Goal: Transaction & Acquisition: Purchase product/service

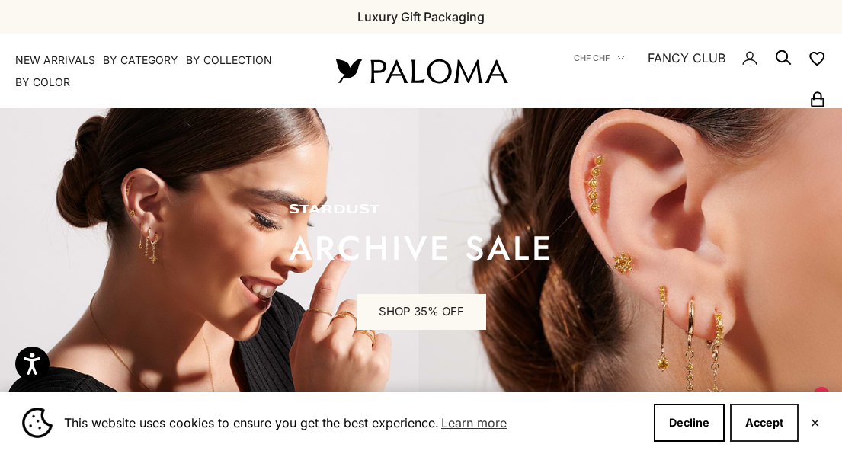
click at [758, 431] on button "Accept" at bounding box center [764, 423] width 69 height 38
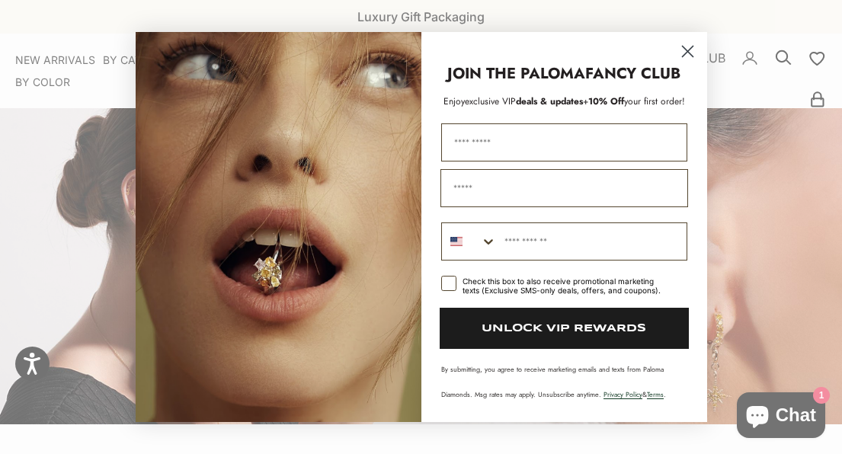
click at [686, 59] on circle "Close dialog" at bounding box center [686, 51] width 25 height 25
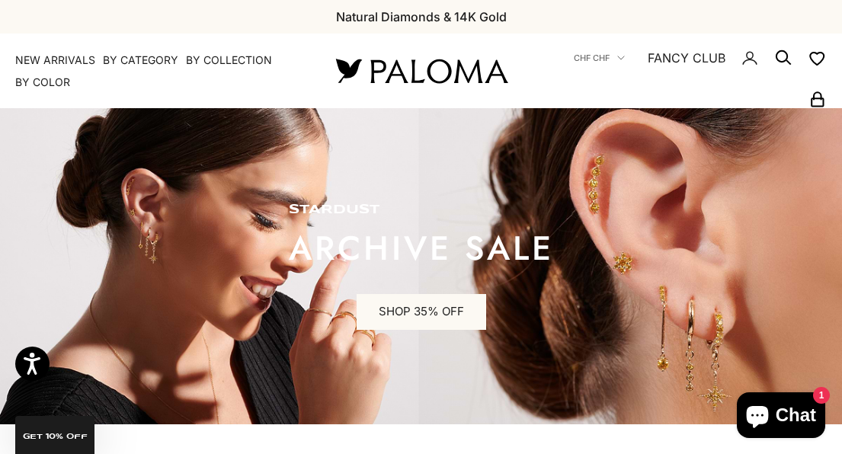
click at [810, 56] on icon "Secondary navigation" at bounding box center [817, 59] width 14 height 12
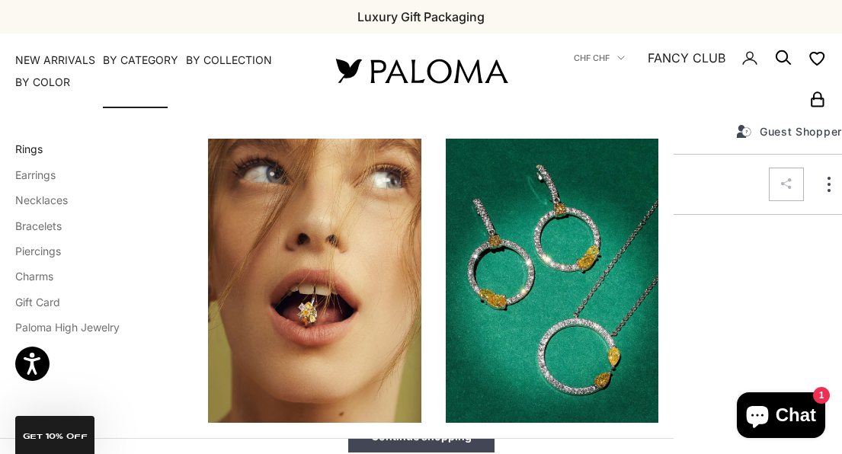
click at [21, 155] on link "Rings" at bounding box center [28, 148] width 27 height 13
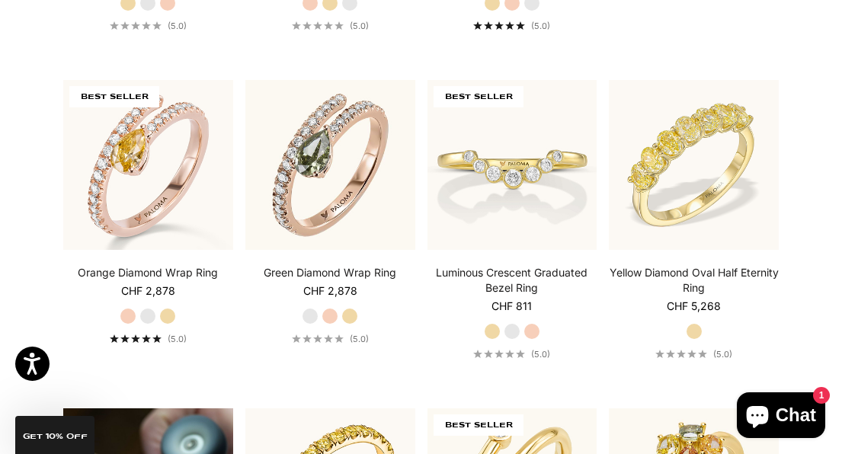
scroll to position [670, 0]
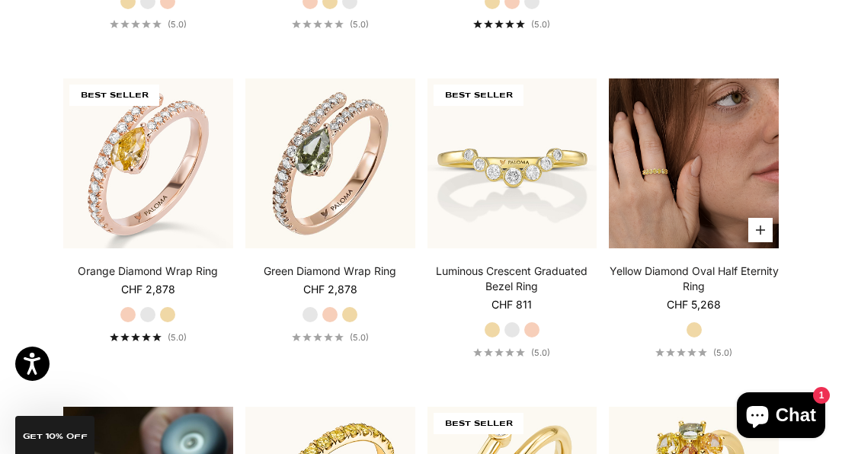
click at [756, 232] on icon "button" at bounding box center [760, 229] width 9 height 9
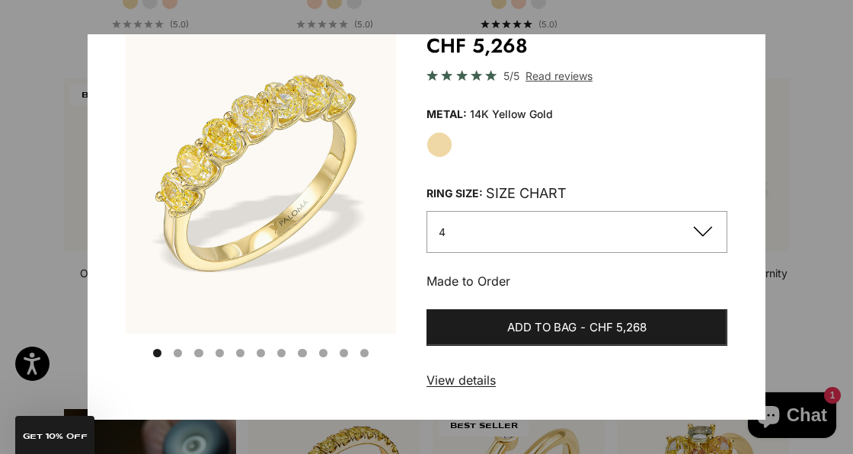
scroll to position [107, 0]
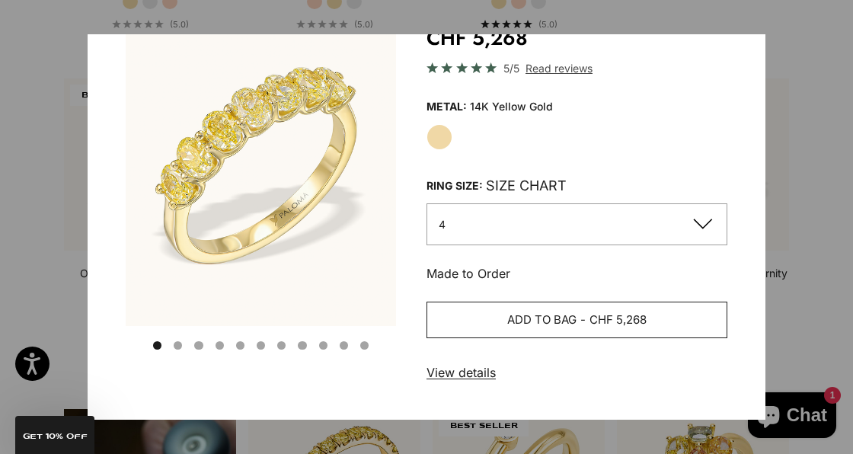
click at [657, 315] on button "Add to bag - CHF 5,268" at bounding box center [577, 320] width 301 height 37
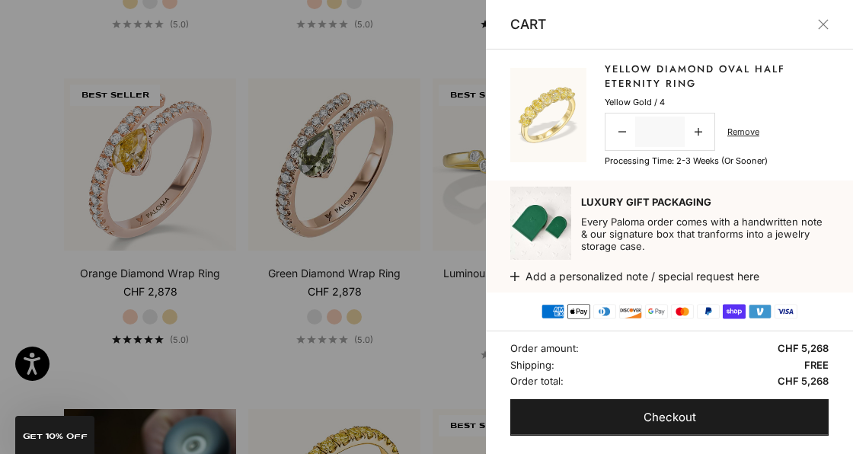
click at [427, 53] on div at bounding box center [426, 227] width 853 height 454
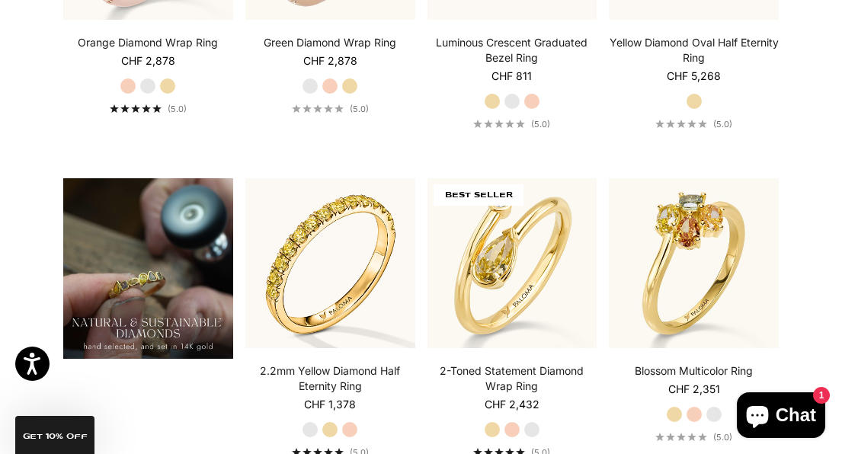
scroll to position [944, 0]
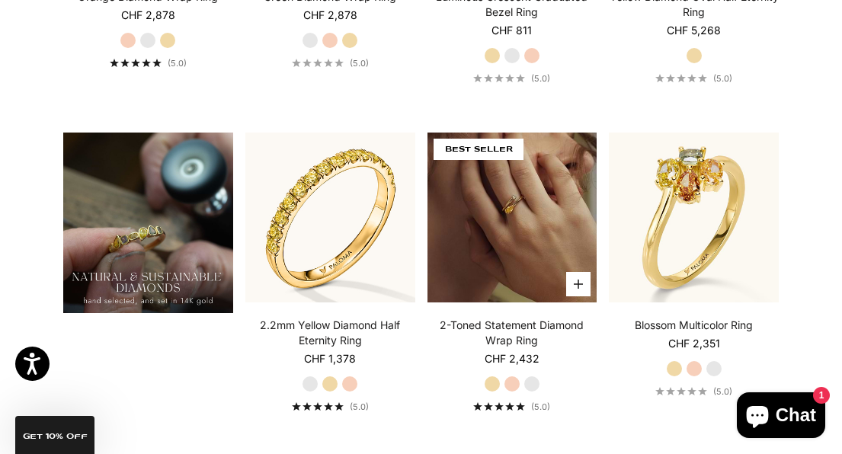
click at [582, 291] on button "Choose options" at bounding box center [578, 284] width 24 height 24
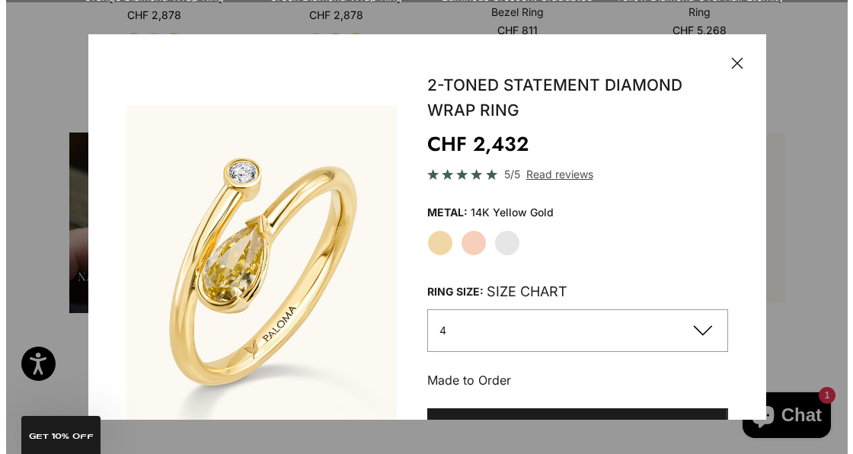
scroll to position [923, 0]
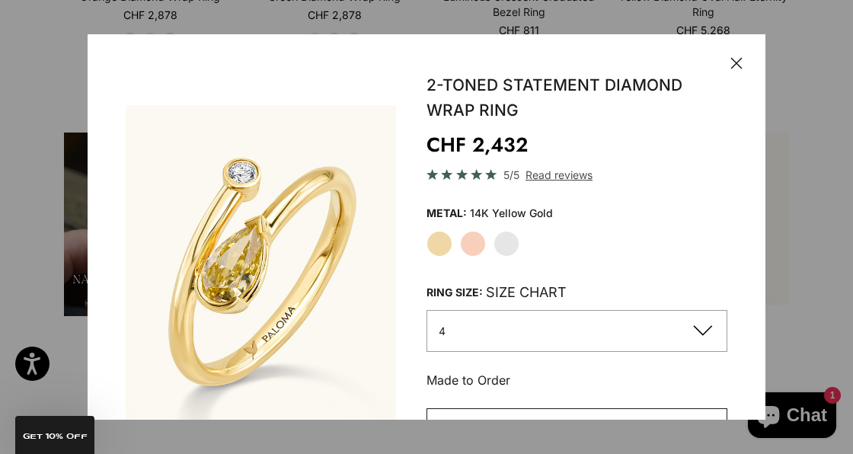
click at [551, 413] on button "Add to bag - CHF 2,432" at bounding box center [577, 426] width 301 height 37
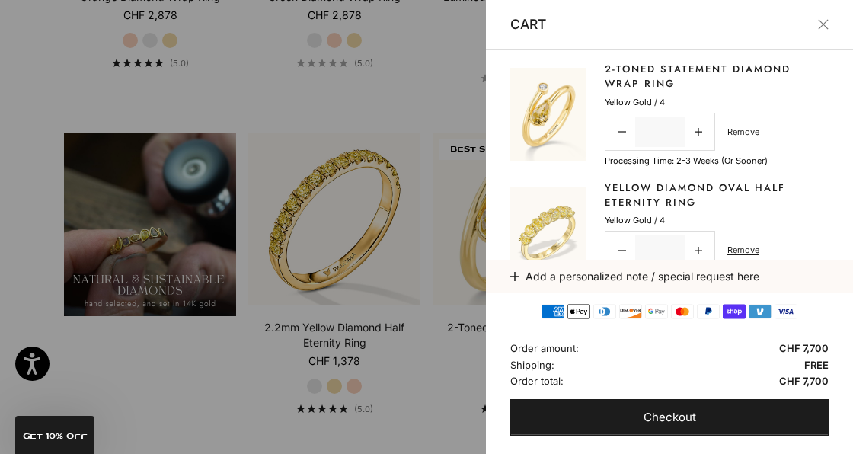
click at [329, 118] on div at bounding box center [426, 227] width 853 height 454
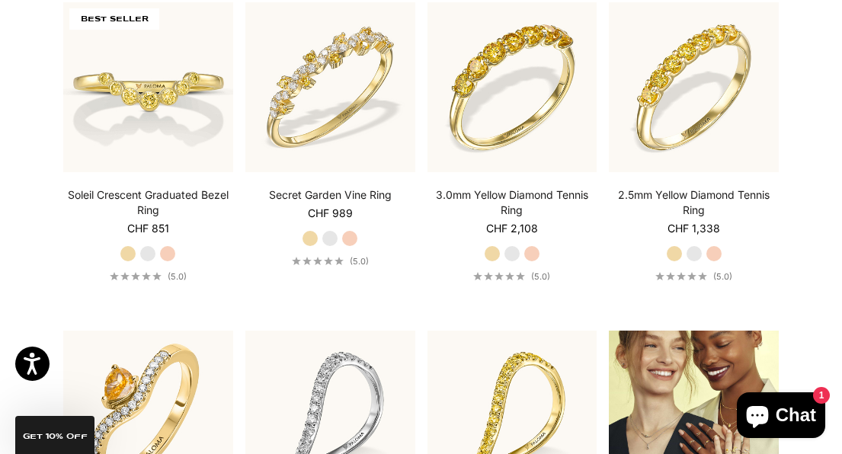
scroll to position [1388, 0]
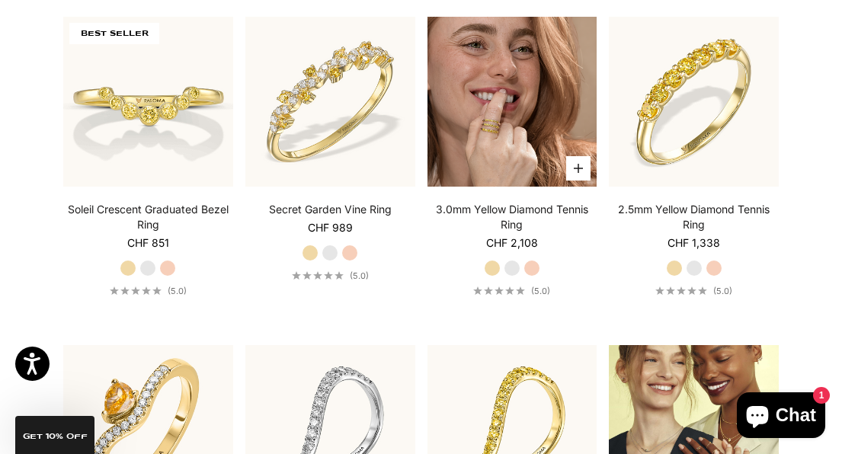
click at [569, 164] on button "Choose options" at bounding box center [578, 168] width 24 height 24
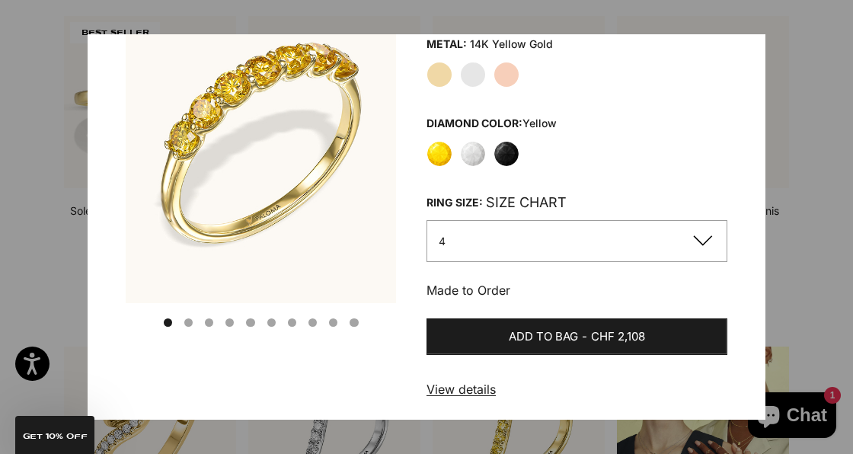
scroll to position [186, 0]
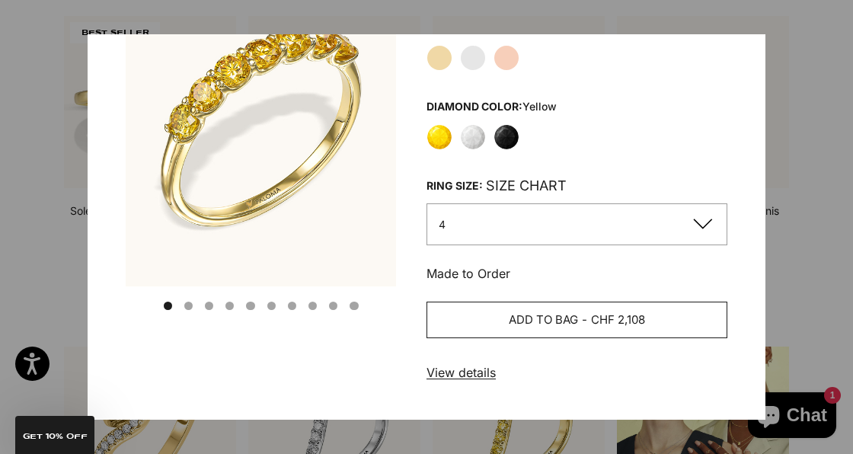
click at [671, 323] on button "Add to bag - CHF 2,108" at bounding box center [577, 320] width 301 height 37
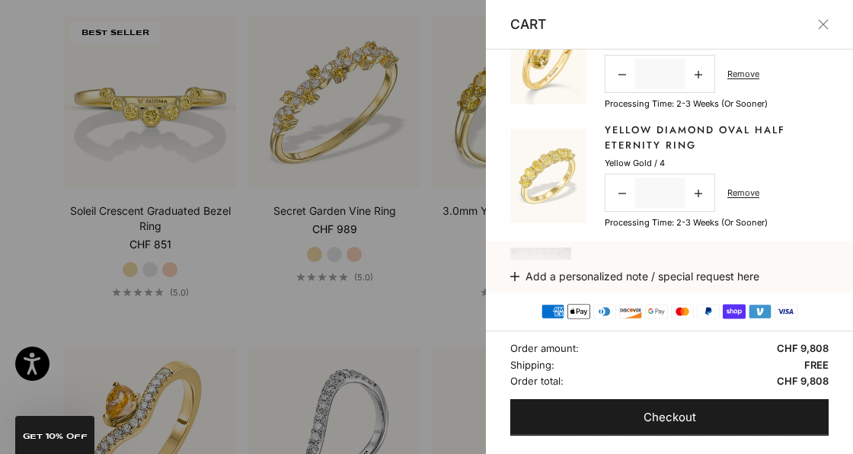
scroll to position [204, 0]
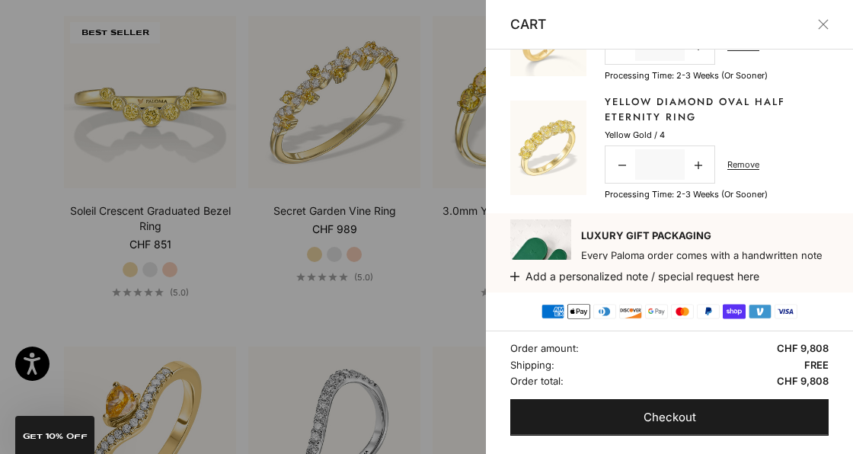
click at [818, 27] on button "Close" at bounding box center [823, 24] width 11 height 11
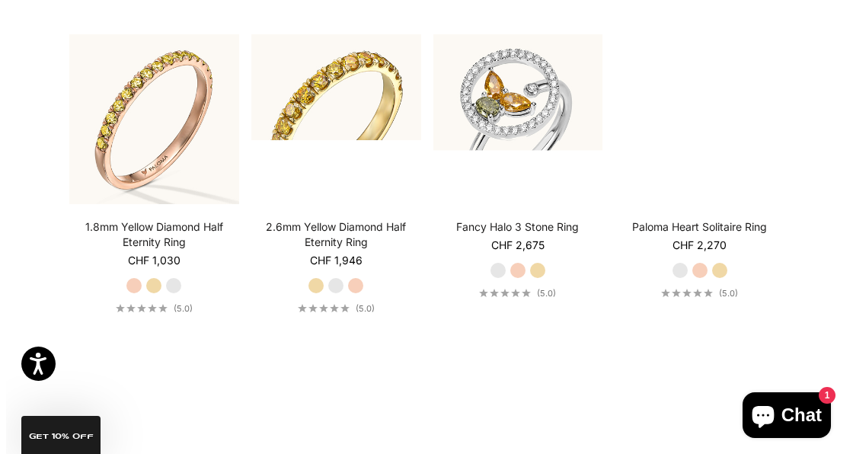
scroll to position [3644, 0]
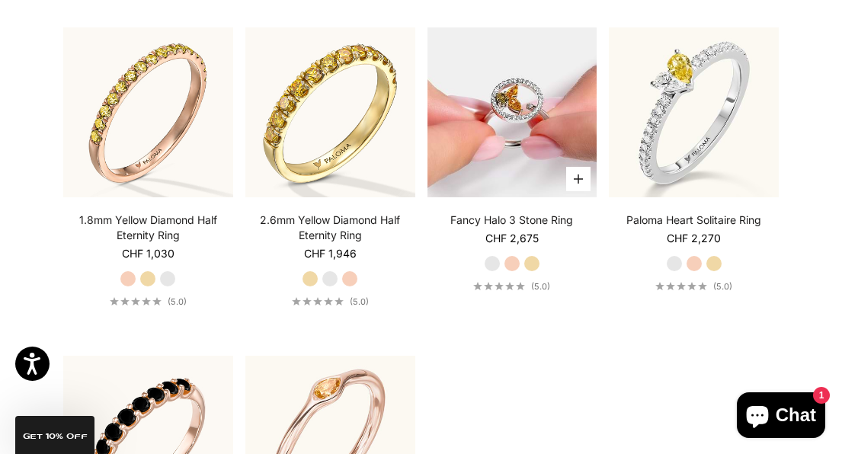
click at [581, 174] on icon "button" at bounding box center [577, 178] width 9 height 9
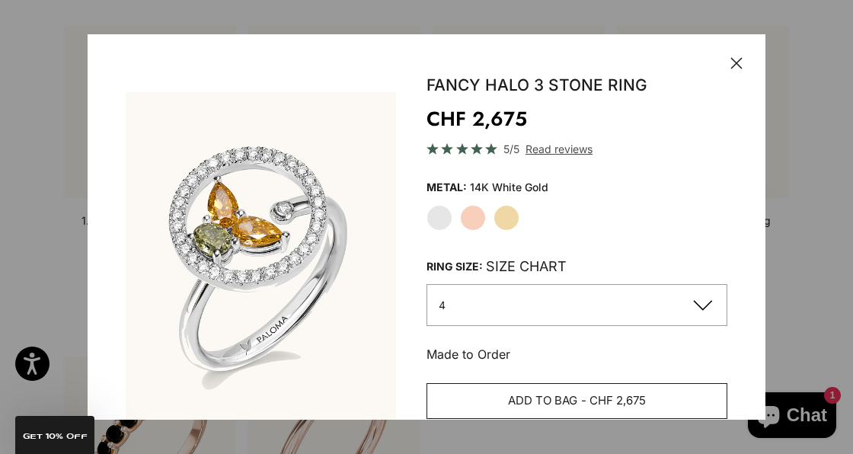
click at [655, 409] on button "Add to bag - CHF 2,675" at bounding box center [577, 401] width 301 height 37
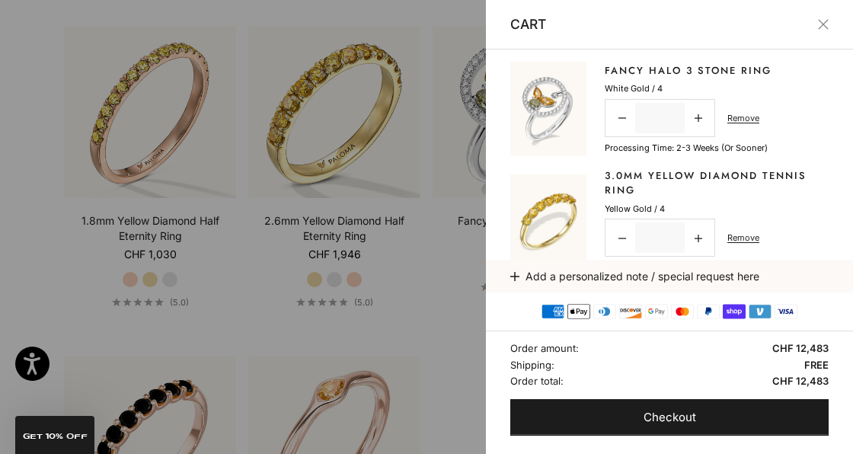
click at [553, 101] on img at bounding box center [548, 109] width 76 height 94
click at [551, 107] on img at bounding box center [548, 109] width 76 height 94
click at [465, 99] on div at bounding box center [426, 227] width 853 height 454
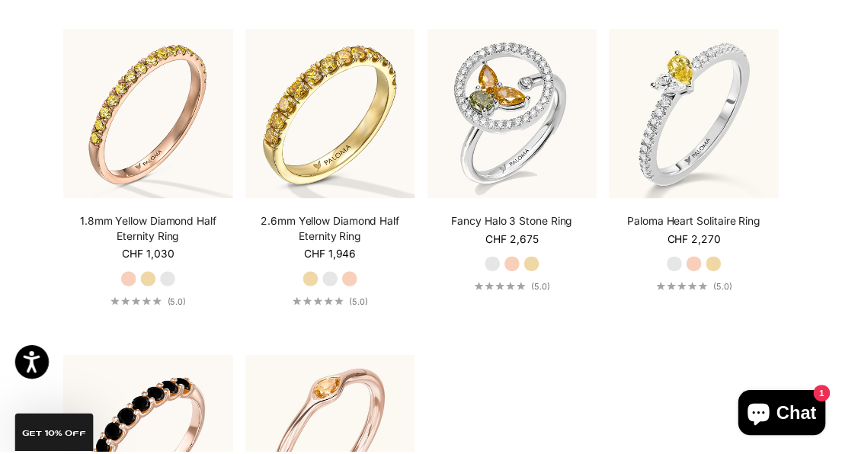
scroll to position [3646, 0]
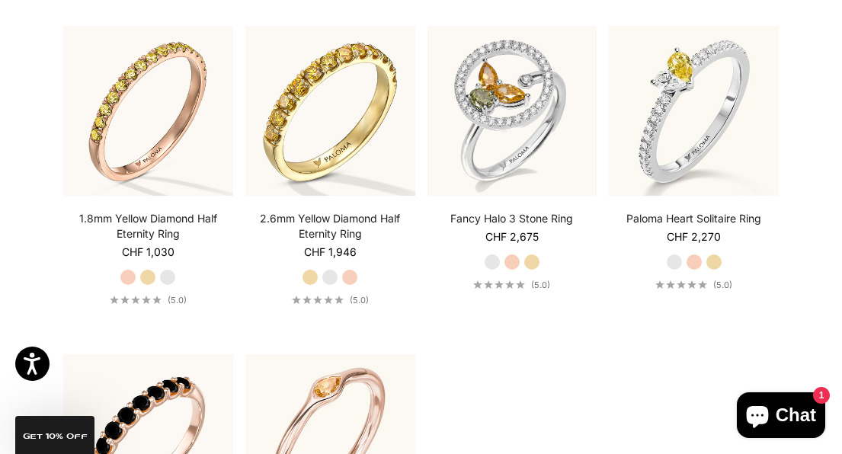
click at [465, 99] on img at bounding box center [511, 111] width 187 height 187
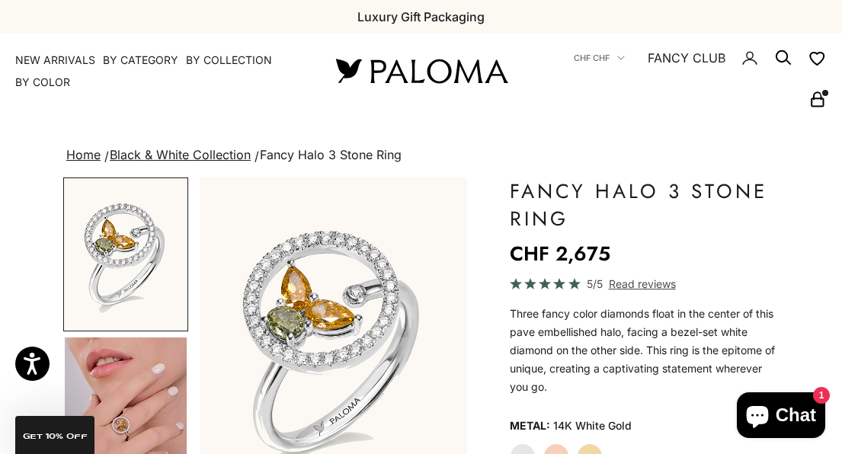
click at [117, 393] on img "Go to item 4" at bounding box center [126, 413] width 122 height 152
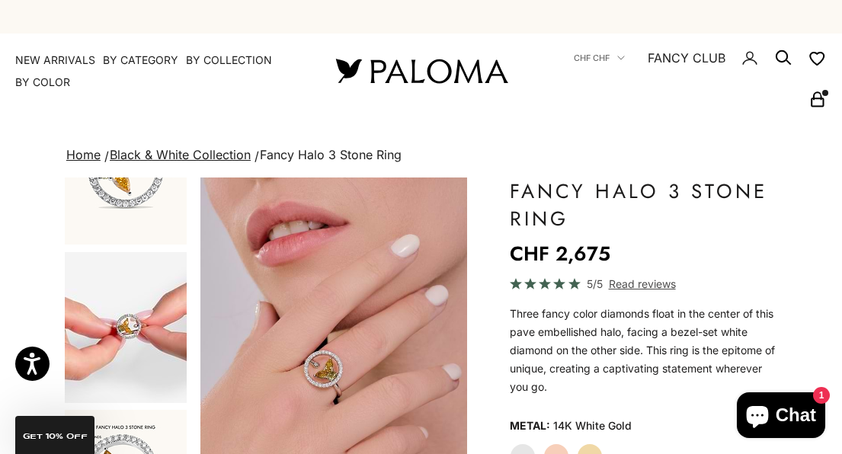
click at [814, 101] on icon "Secondary navigation" at bounding box center [817, 99] width 18 height 18
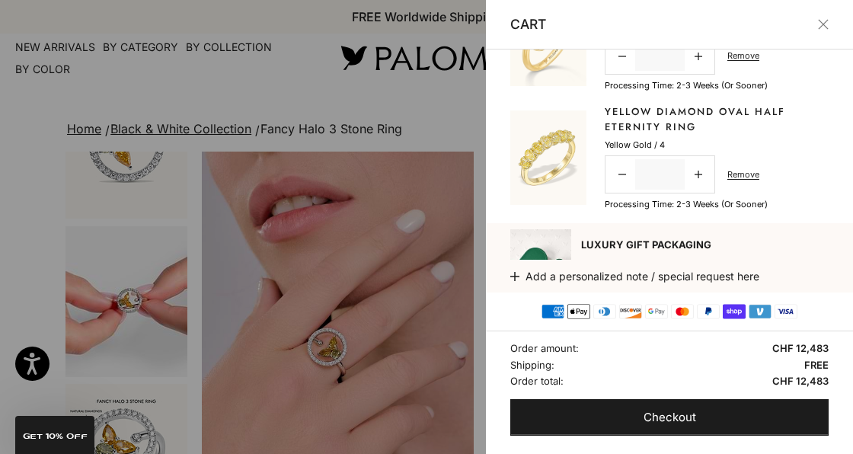
scroll to position [302, 0]
click at [644, 121] on link "Yellow Diamond Oval Half Eternity Ring" at bounding box center [717, 118] width 224 height 30
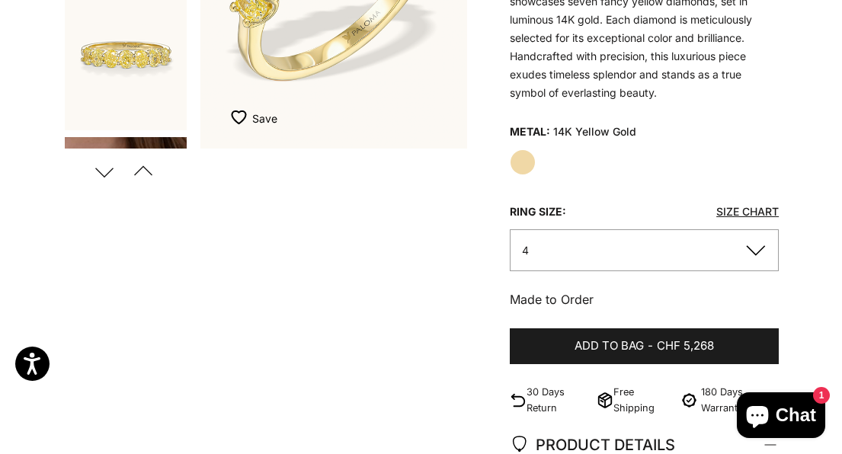
scroll to position [269, 0]
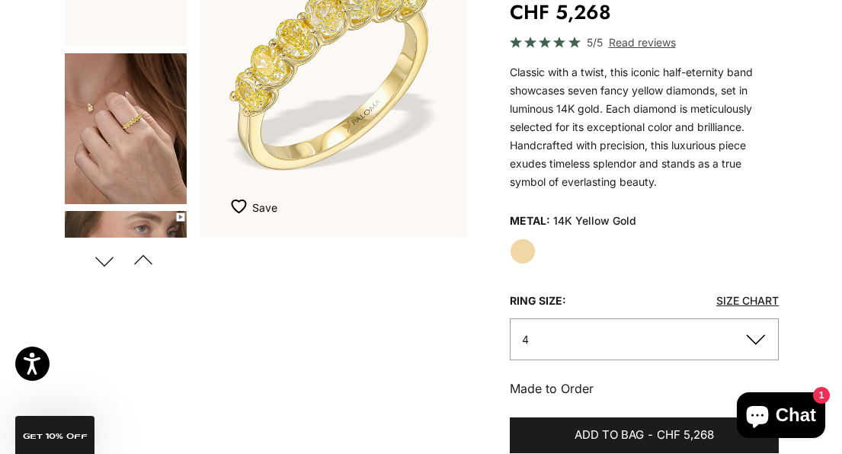
click at [98, 128] on img "Go to item 3" at bounding box center [126, 128] width 122 height 151
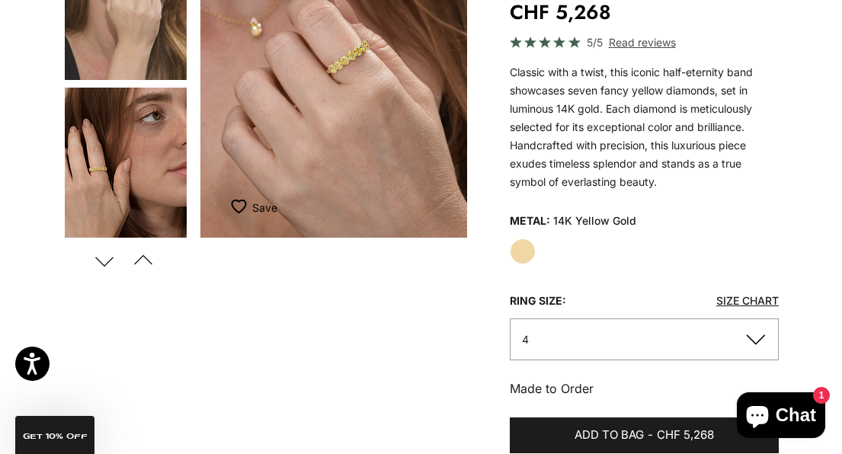
scroll to position [457, 0]
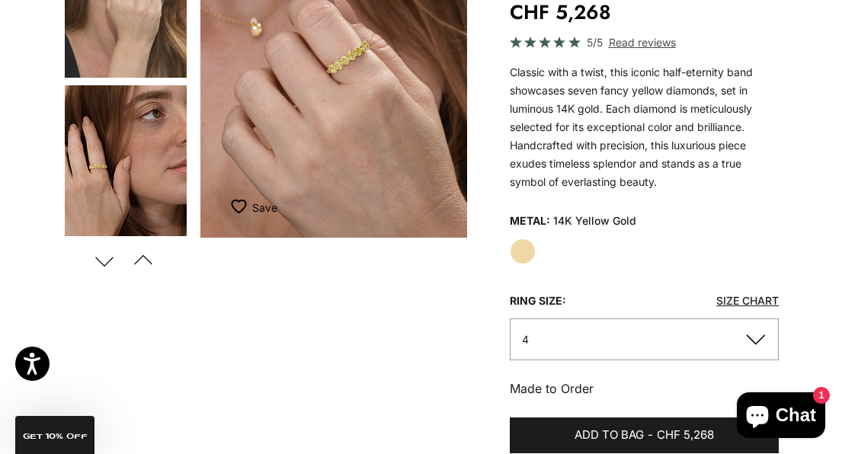
click at [82, 120] on img "Go to item 5" at bounding box center [126, 160] width 122 height 151
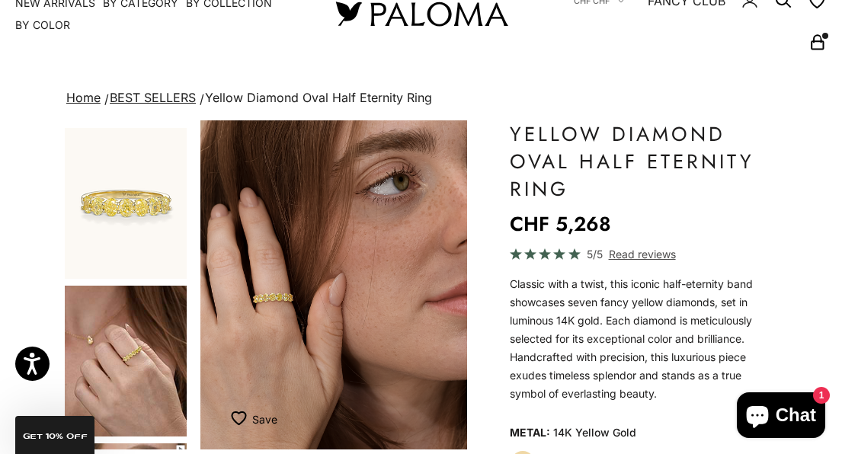
scroll to position [0, 0]
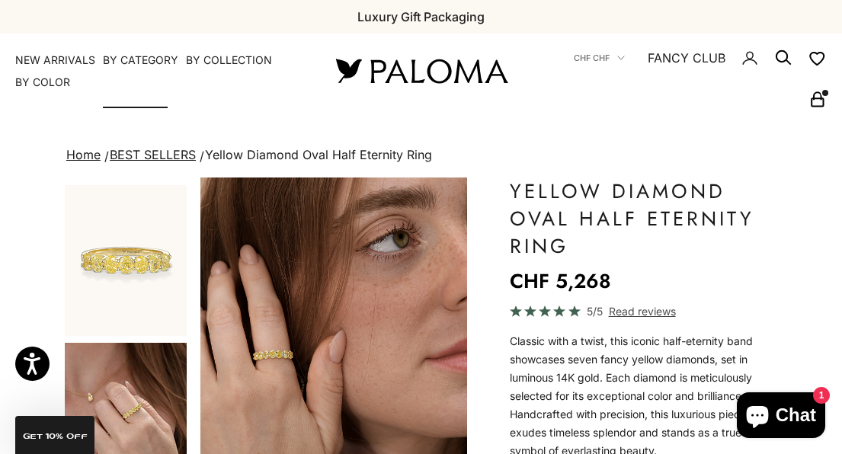
click at [123, 63] on summary "By Category" at bounding box center [140, 60] width 75 height 15
click at [148, 62] on summary "By Category" at bounding box center [140, 60] width 75 height 15
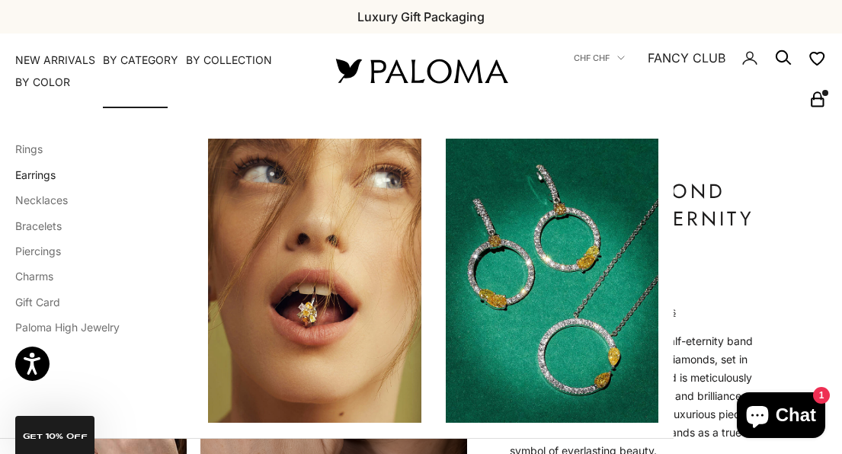
click at [26, 177] on link "Earrings" at bounding box center [35, 174] width 40 height 13
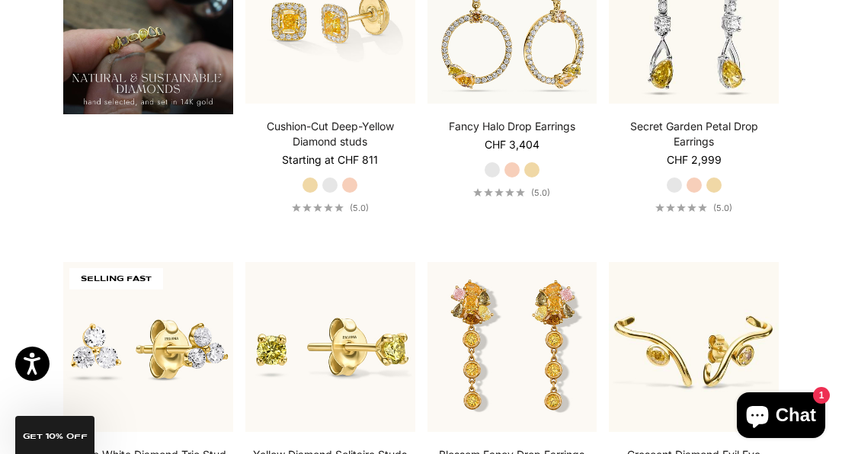
scroll to position [1140, 0]
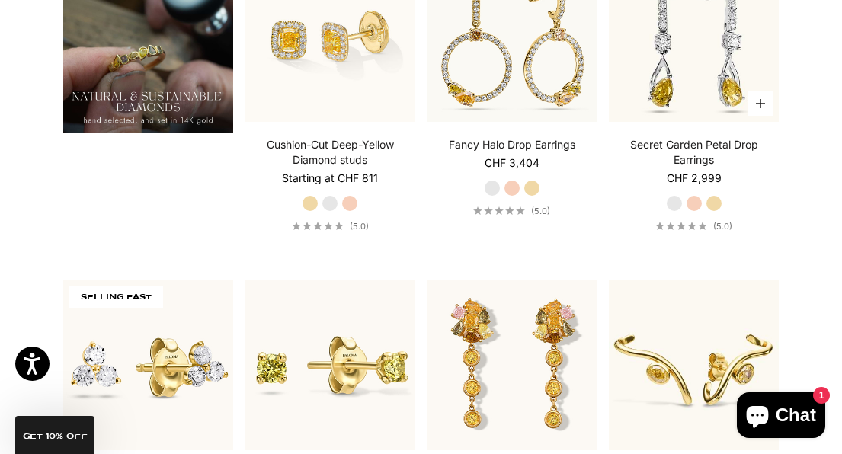
click at [720, 199] on label "Yellow Gold" at bounding box center [713, 203] width 17 height 17
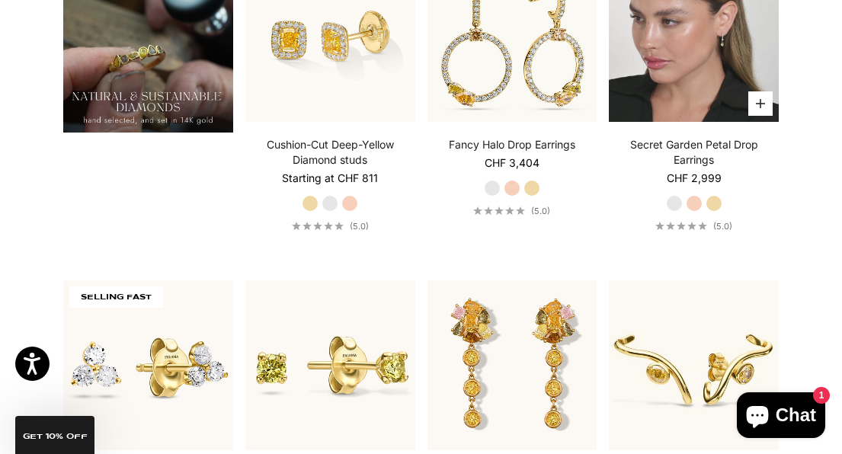
click at [765, 101] on button "Choose options" at bounding box center [760, 103] width 24 height 24
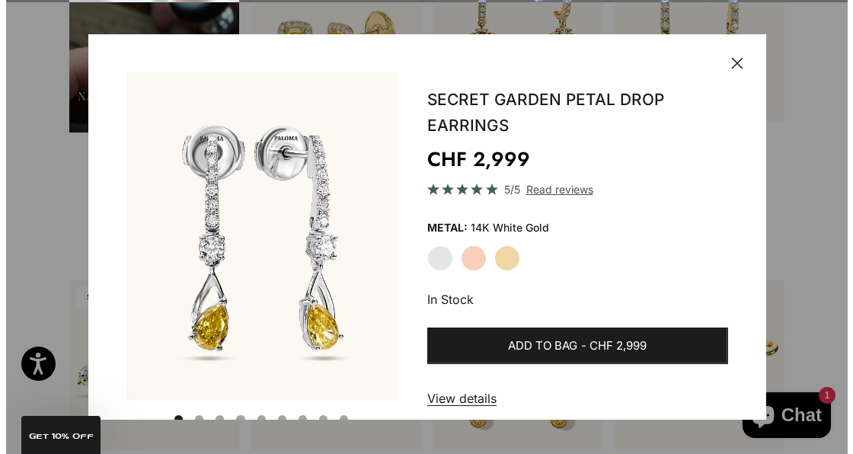
scroll to position [1119, 0]
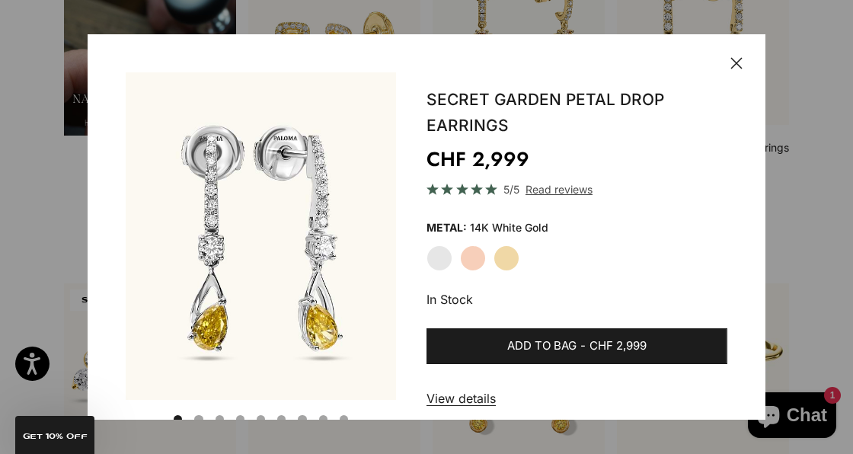
click at [504, 264] on label "Yellow Gold" at bounding box center [507, 258] width 26 height 26
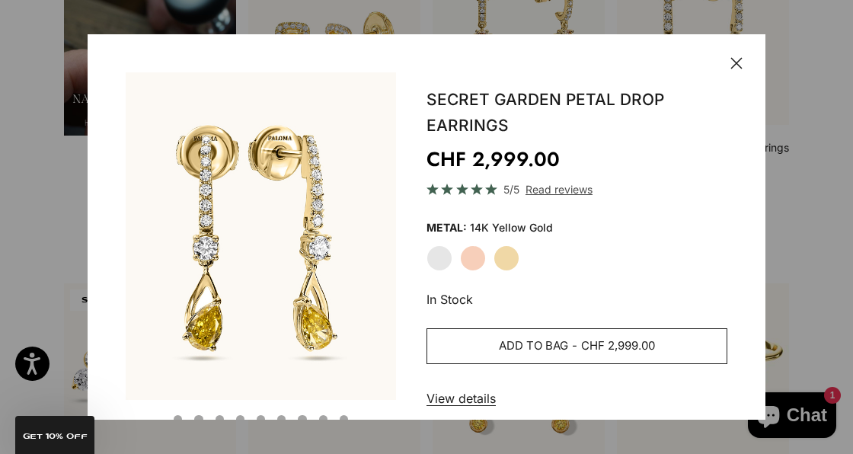
click at [489, 360] on button "Add to bag - CHF 2,999.00" at bounding box center [577, 346] width 301 height 37
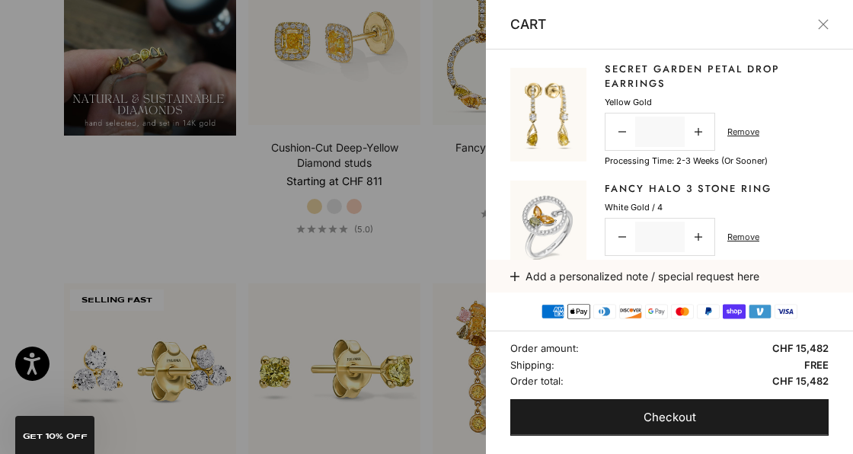
click at [818, 27] on button "Close" at bounding box center [823, 24] width 11 height 11
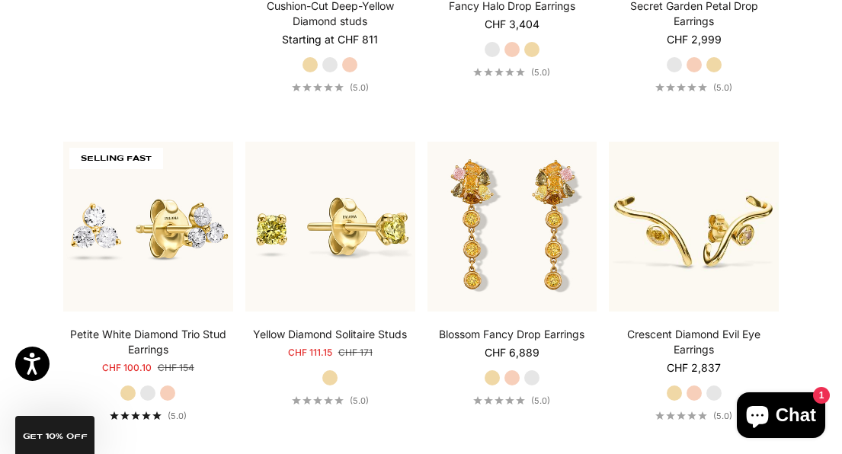
scroll to position [1280, 0]
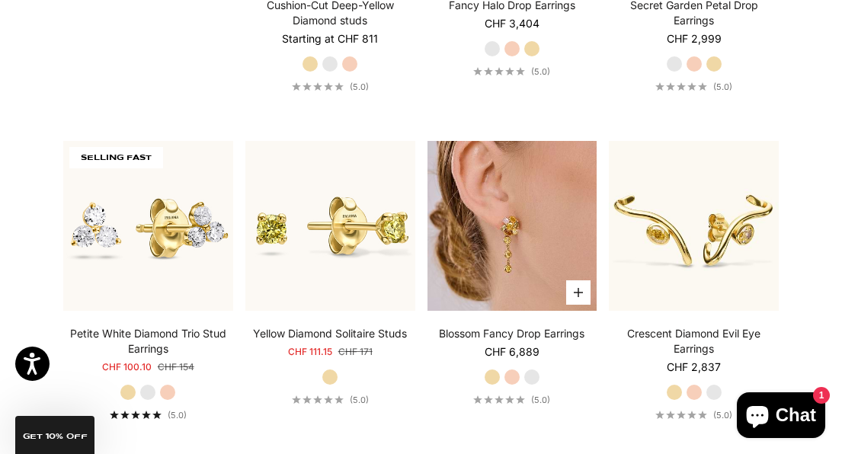
click at [574, 282] on button "Choose options" at bounding box center [578, 292] width 24 height 24
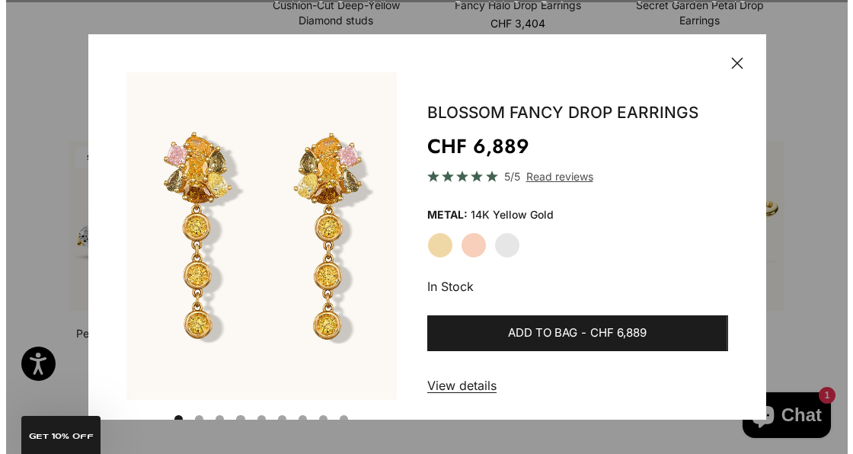
scroll to position [1261, 0]
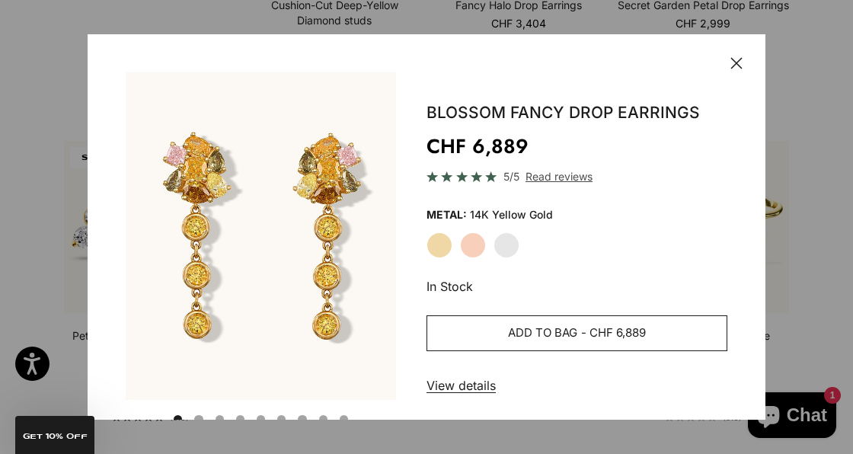
click at [651, 342] on button "Add to bag - CHF 6,889" at bounding box center [577, 333] width 301 height 37
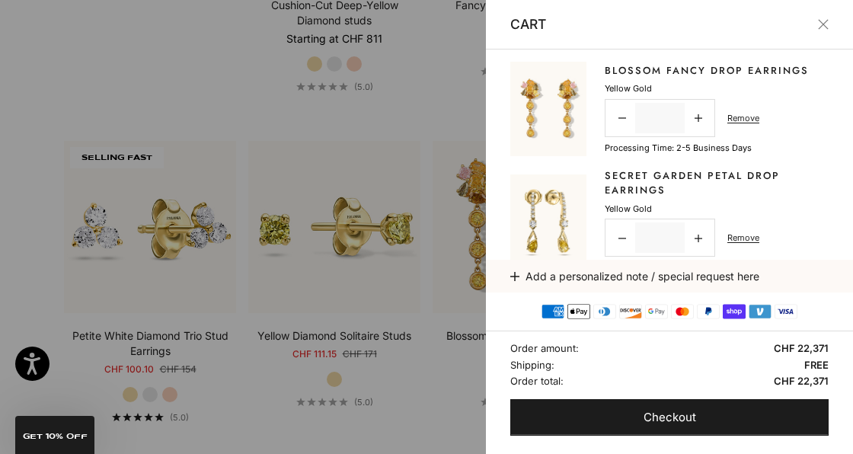
click at [823, 26] on button "Close" at bounding box center [823, 24] width 11 height 11
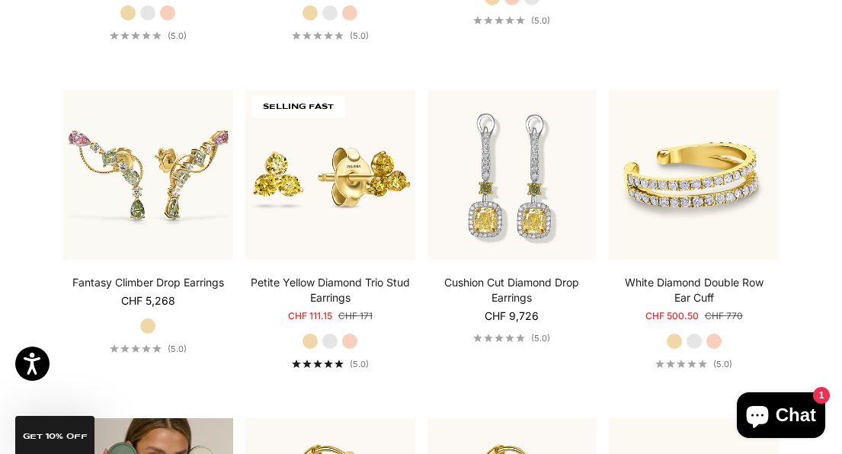
scroll to position [1987, 0]
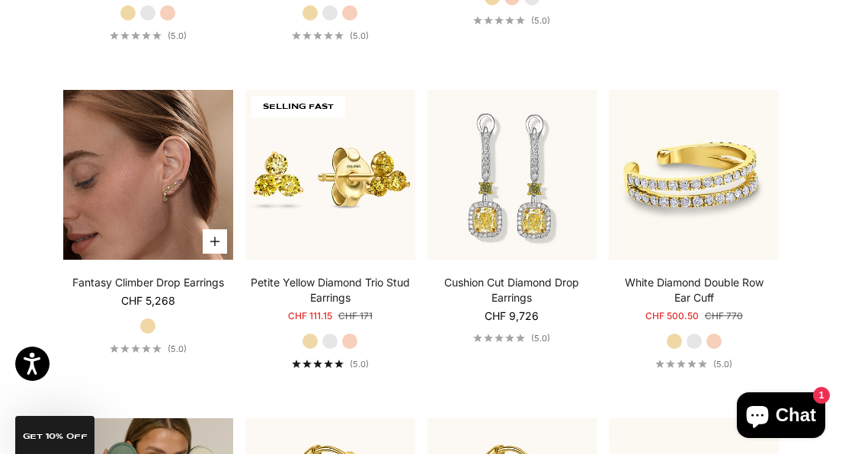
click at [211, 232] on button "Add to bag" at bounding box center [215, 241] width 24 height 24
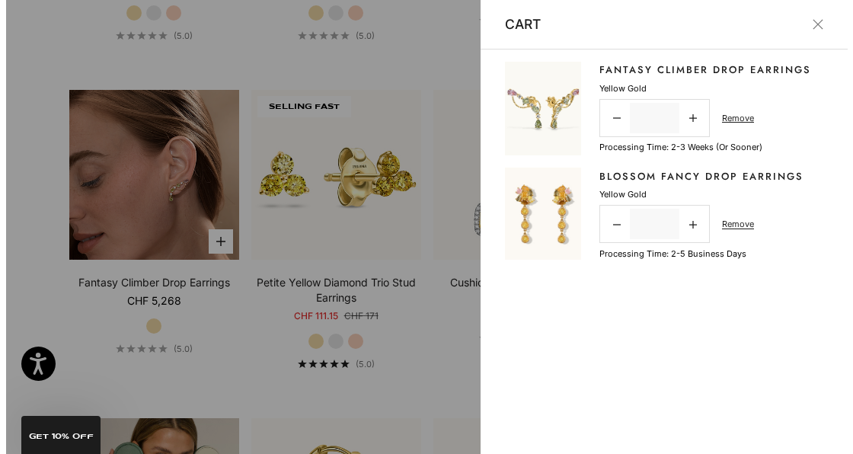
scroll to position [1976, 0]
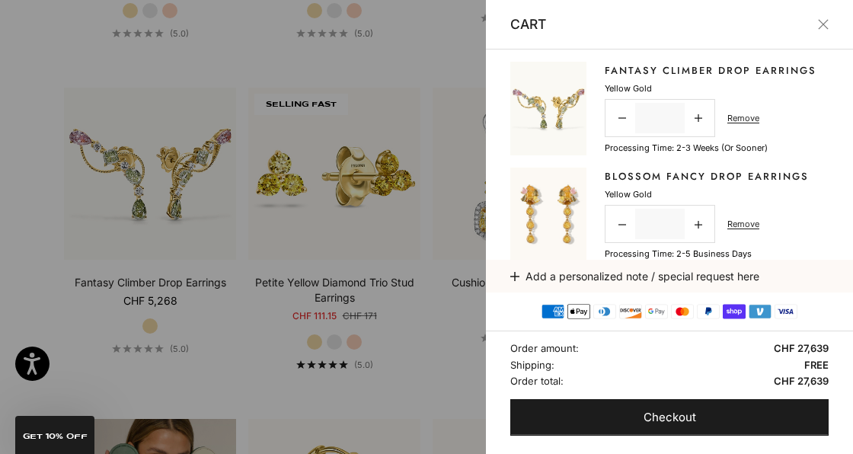
click at [823, 30] on button "Close" at bounding box center [823, 24] width 11 height 11
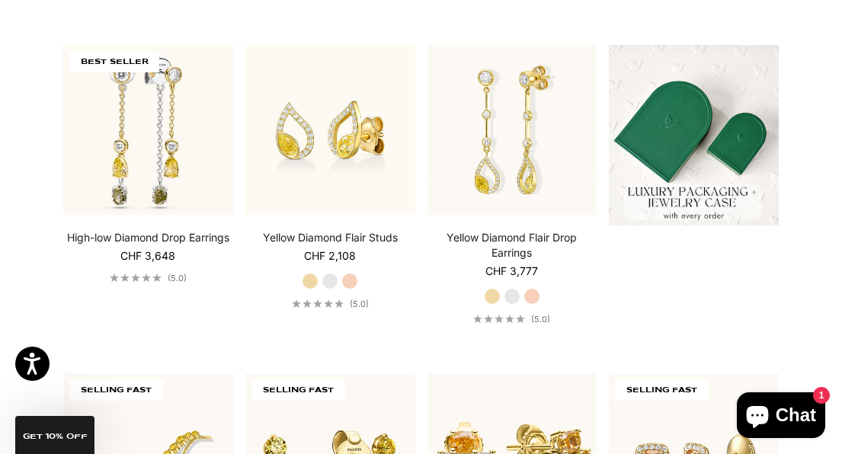
scroll to position [0, 0]
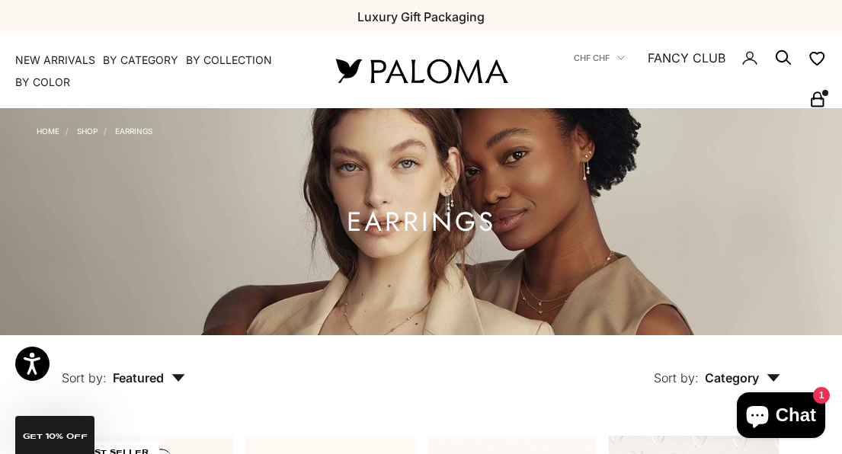
click at [817, 102] on icon "Secondary navigation" at bounding box center [817, 99] width 18 height 18
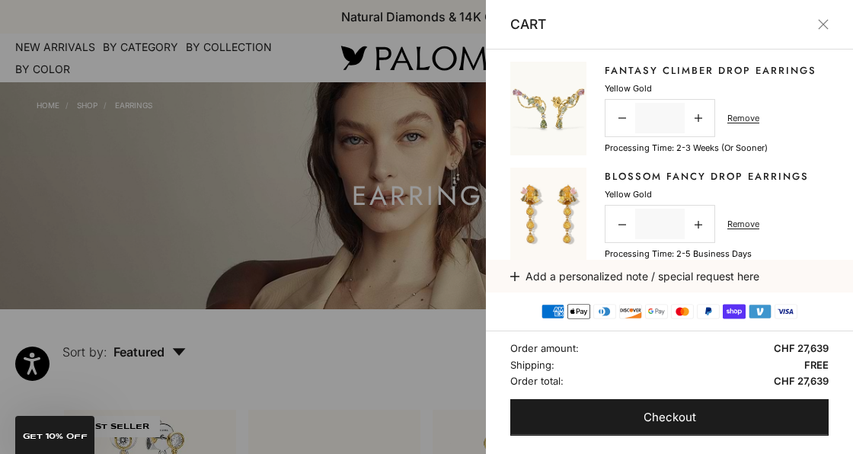
click at [117, 52] on div at bounding box center [426, 227] width 853 height 454
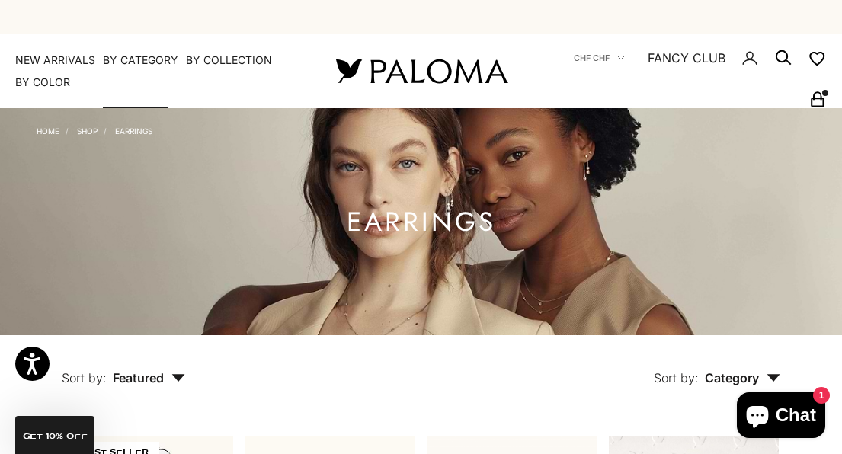
click at [127, 58] on summary "By Category" at bounding box center [140, 60] width 75 height 15
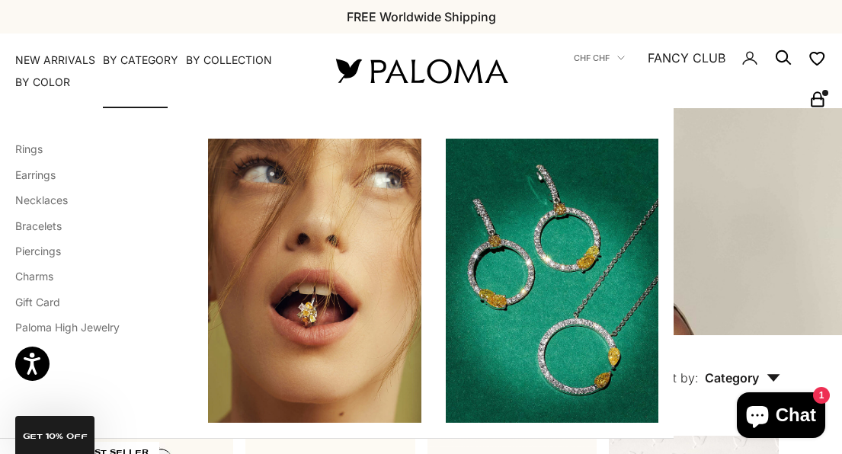
click at [127, 60] on summary "By Category" at bounding box center [140, 60] width 75 height 15
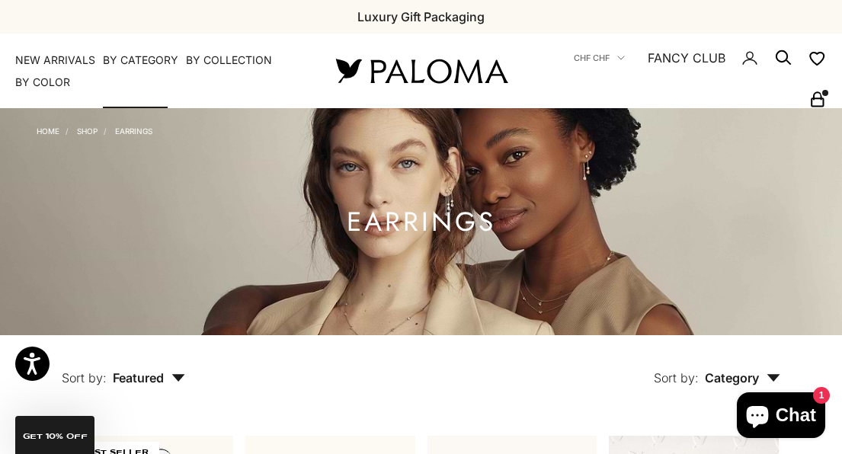
click at [127, 60] on summary "By Category" at bounding box center [140, 60] width 75 height 15
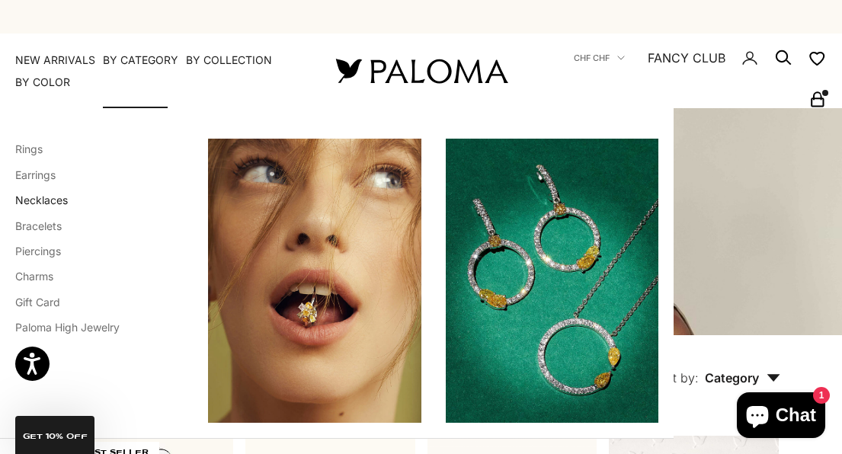
click at [53, 197] on link "Necklaces" at bounding box center [41, 199] width 53 height 13
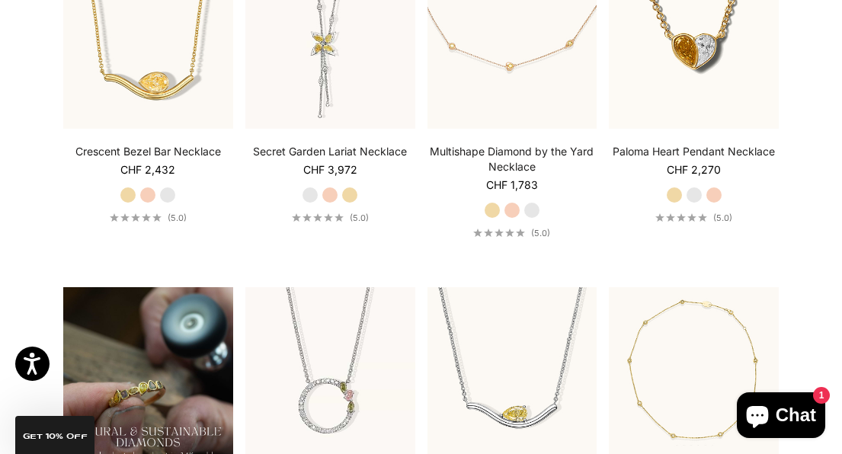
scroll to position [800, 0]
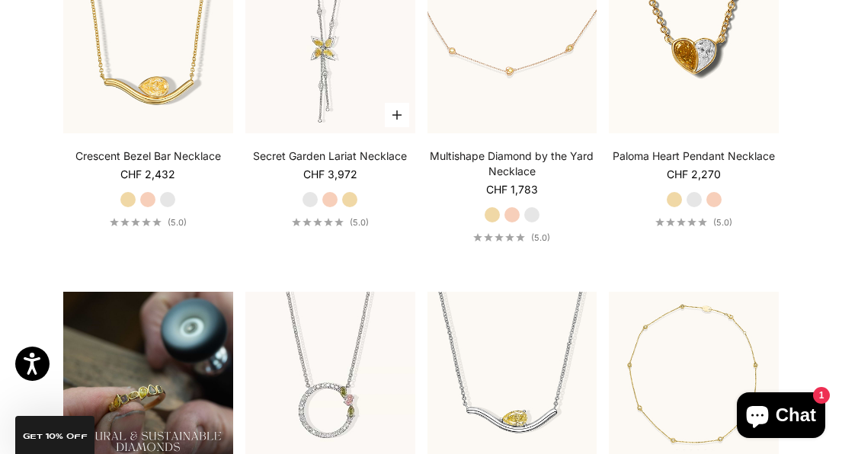
click at [353, 195] on label "Yellow Gold" at bounding box center [349, 199] width 17 height 17
click at [311, 204] on label "White Gold" at bounding box center [310, 199] width 17 height 17
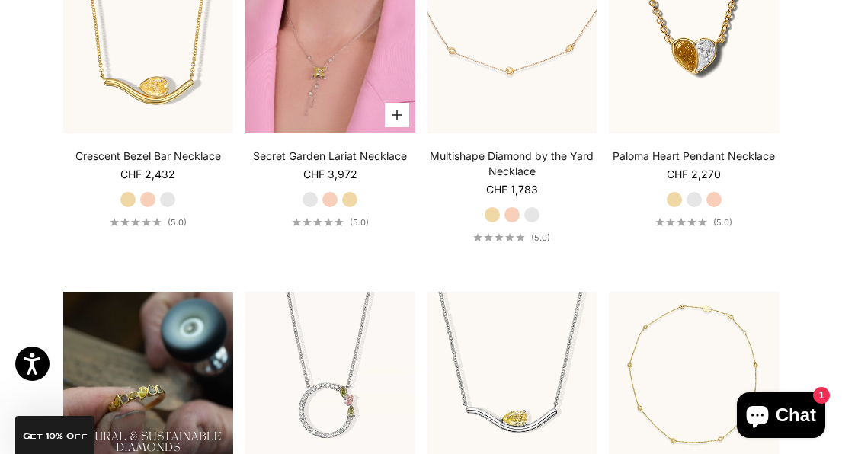
click at [391, 119] on button "Choose options" at bounding box center [397, 115] width 24 height 24
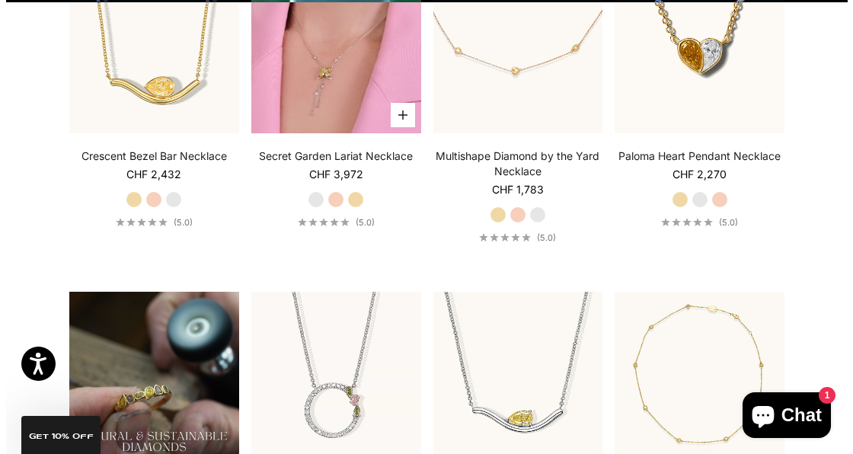
scroll to position [778, 0]
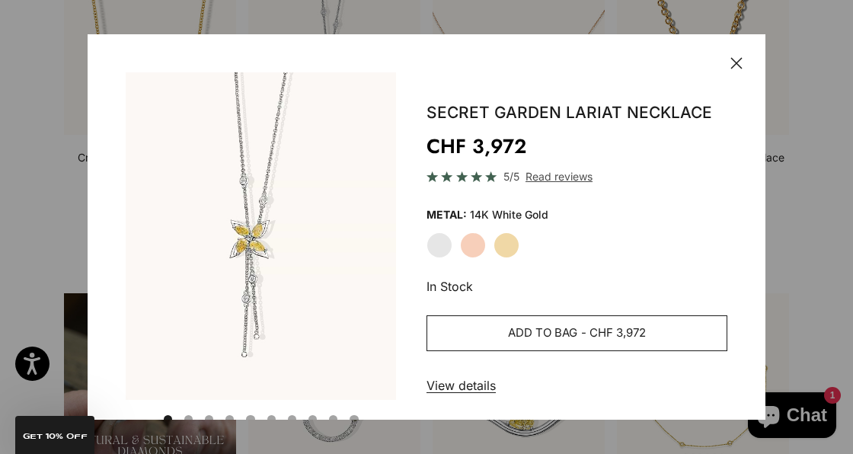
click at [486, 327] on button "Add to bag - CHF 3,972" at bounding box center [577, 333] width 301 height 37
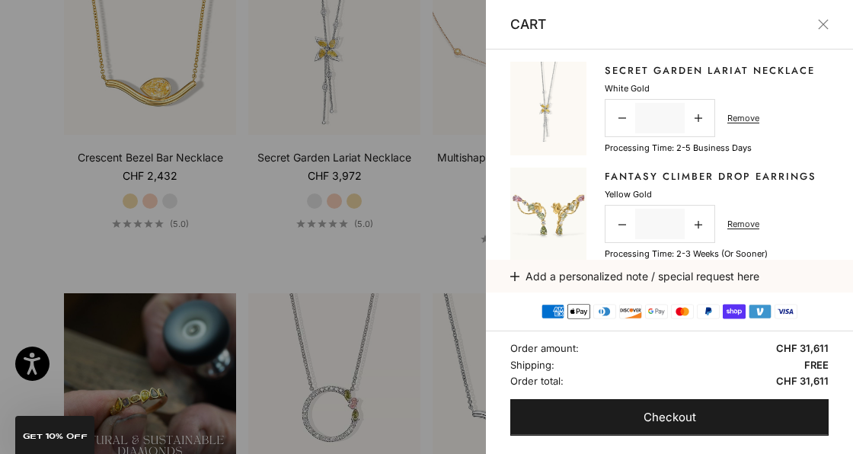
click at [819, 24] on button "Close" at bounding box center [823, 24] width 11 height 11
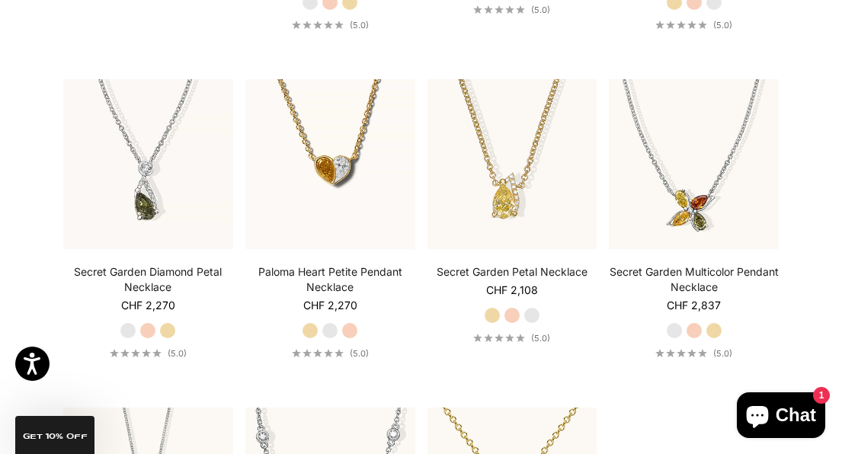
scroll to position [1343, 0]
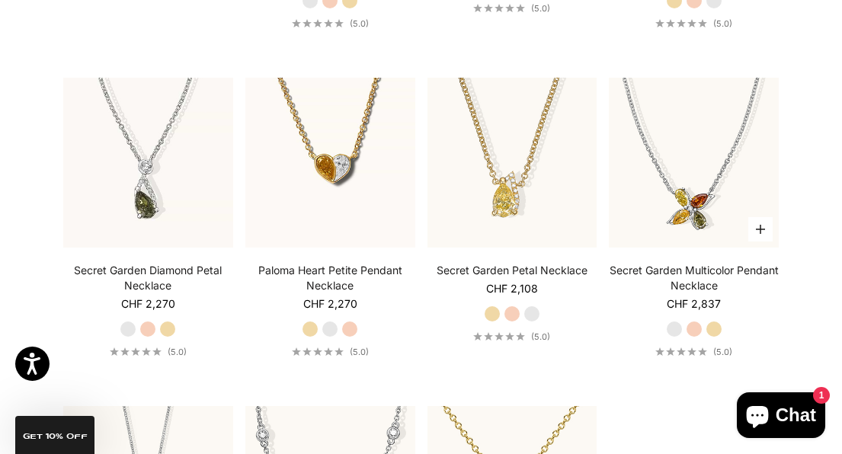
click at [713, 327] on label "Yellow Gold" at bounding box center [713, 329] width 17 height 17
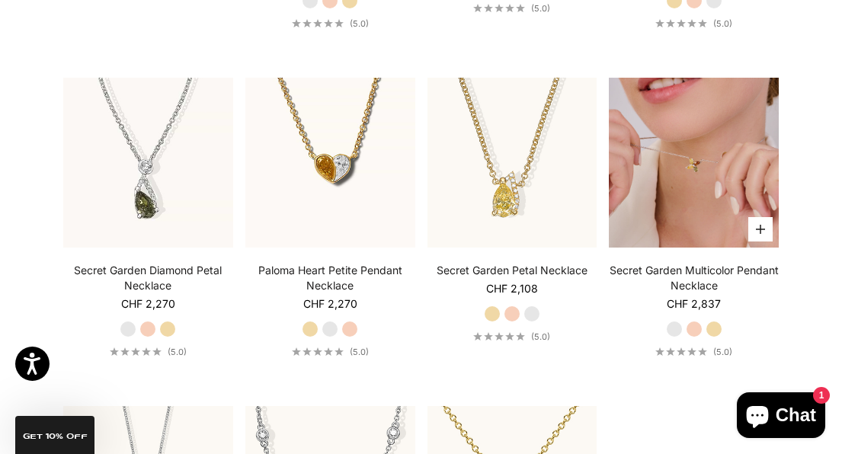
click at [757, 227] on icon "button" at bounding box center [760, 229] width 9 height 9
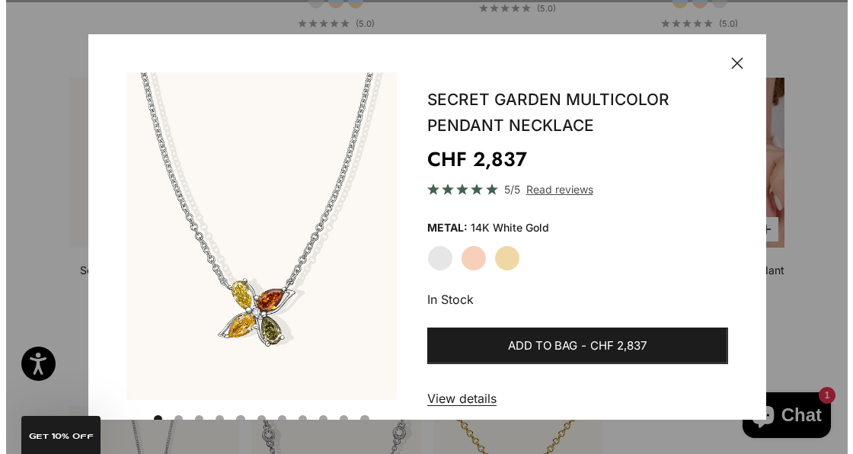
scroll to position [1324, 0]
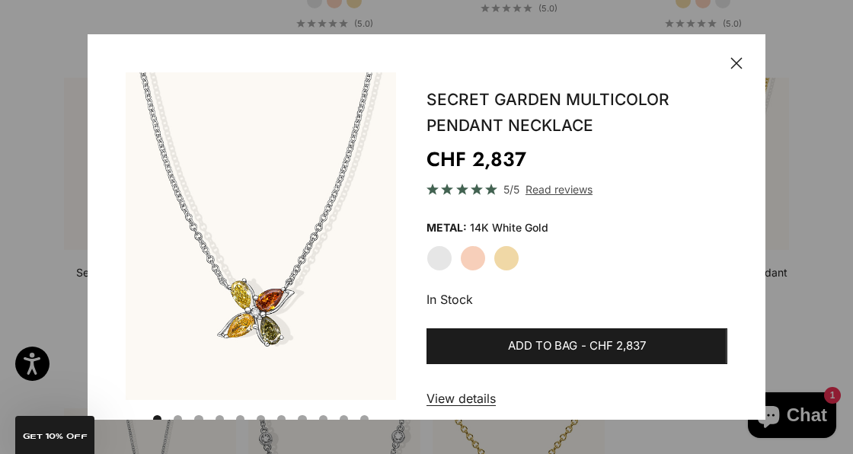
click at [505, 255] on label "Yellow Gold" at bounding box center [507, 258] width 26 height 26
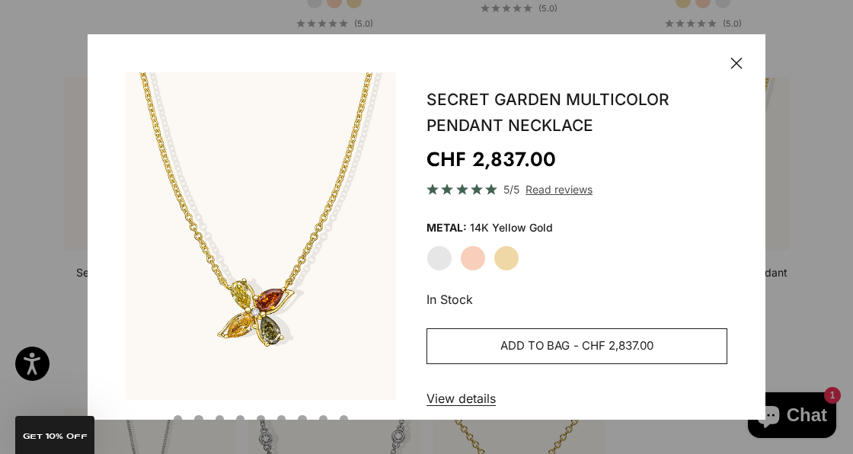
click at [668, 348] on button "Add to bag - CHF 2,837.00" at bounding box center [577, 346] width 301 height 37
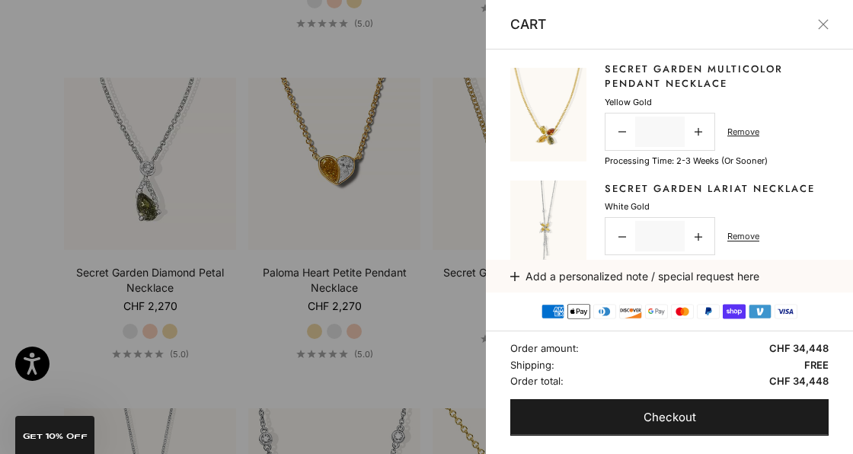
click at [818, 28] on button "Close" at bounding box center [823, 24] width 11 height 11
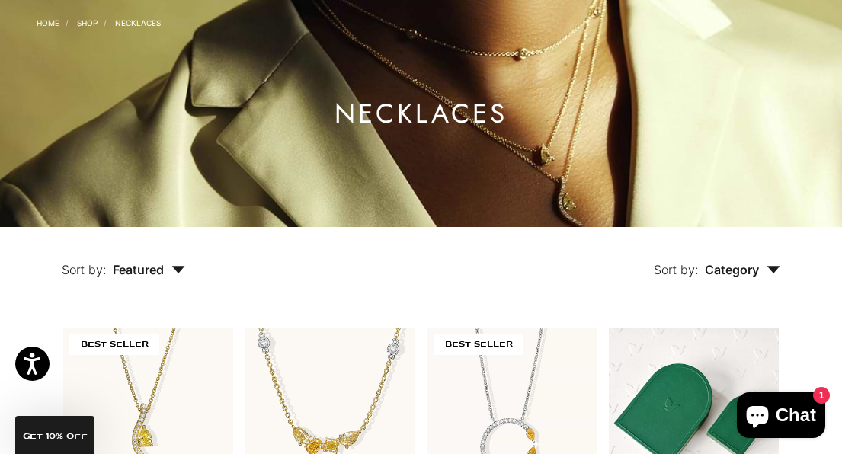
scroll to position [0, 0]
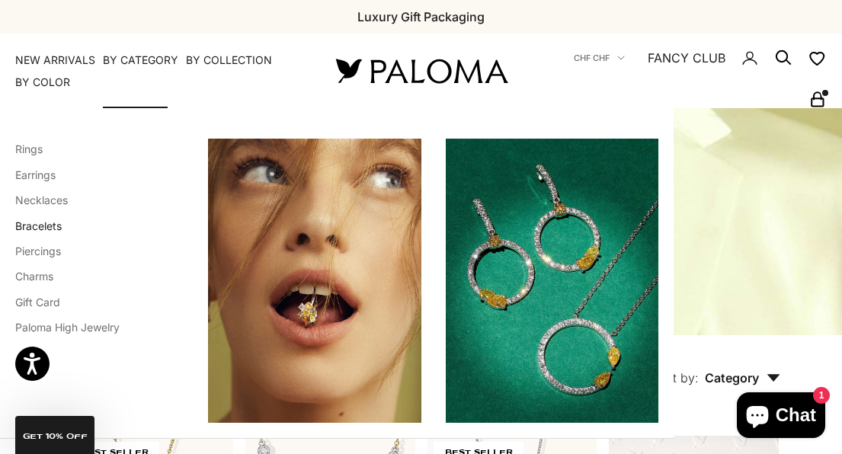
click at [36, 227] on link "Bracelets" at bounding box center [38, 225] width 46 height 13
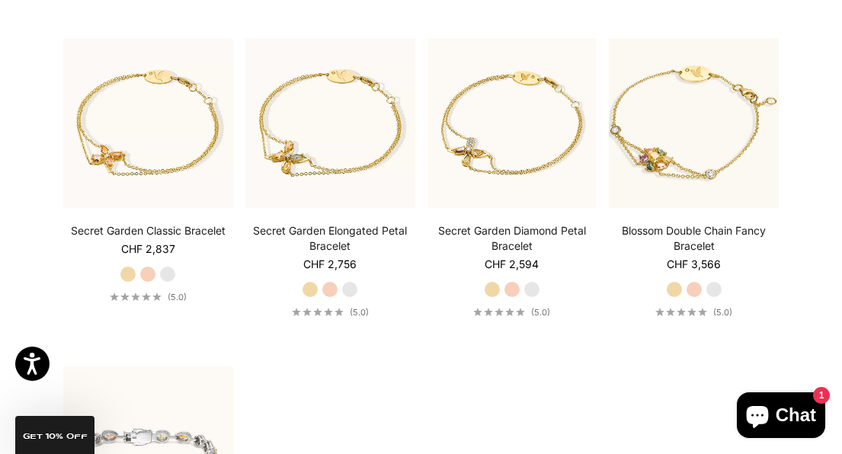
scroll to position [726, 0]
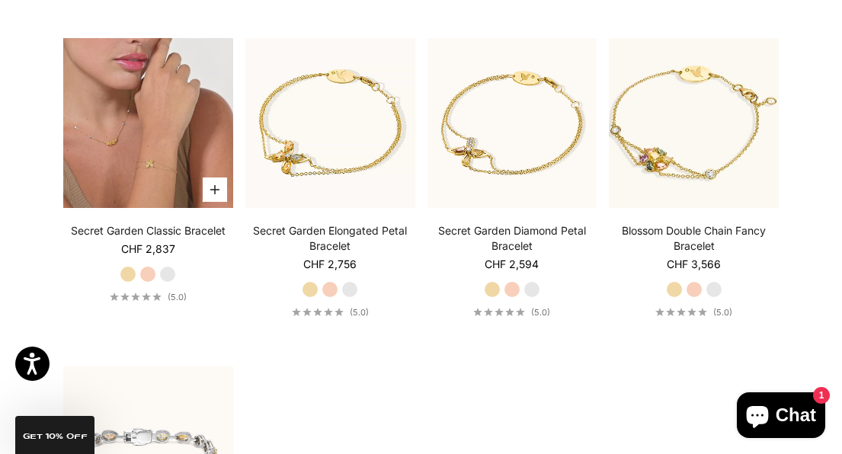
click at [210, 185] on icon "button" at bounding box center [214, 189] width 9 height 9
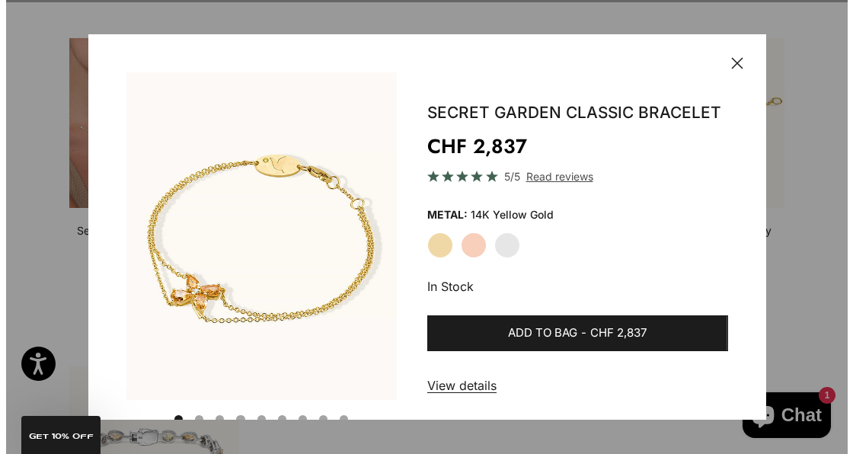
scroll to position [702, 0]
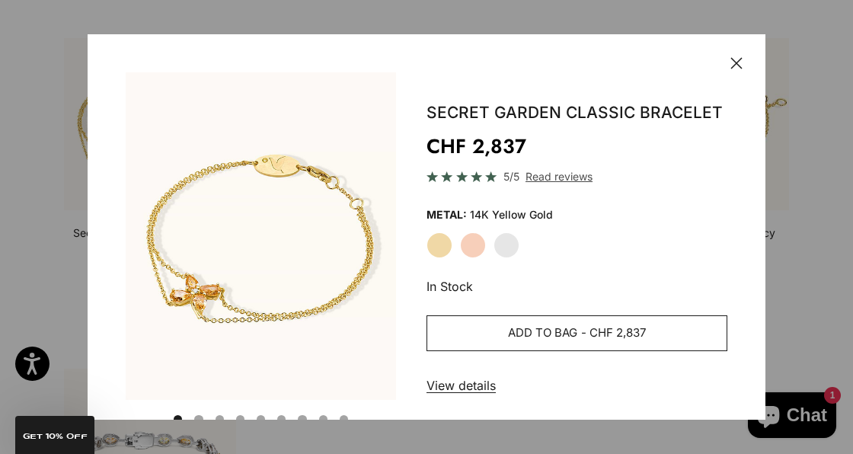
click at [445, 327] on button "Add to bag - CHF 2,837" at bounding box center [577, 333] width 301 height 37
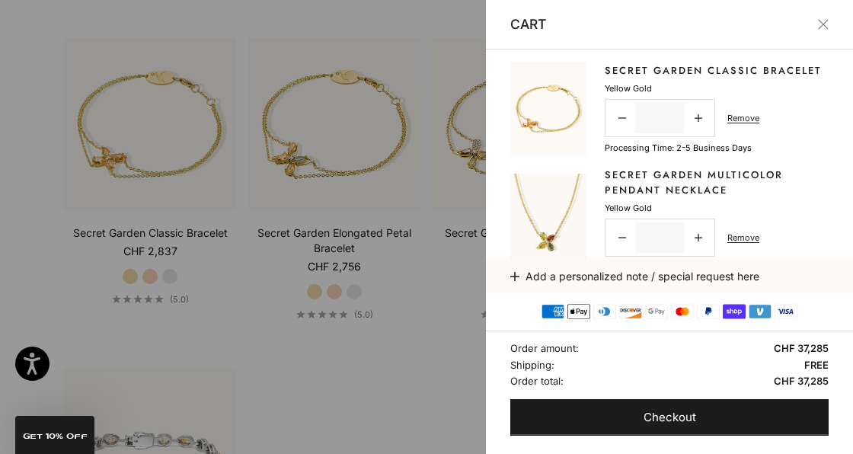
click at [822, 30] on button "Close" at bounding box center [823, 24] width 11 height 11
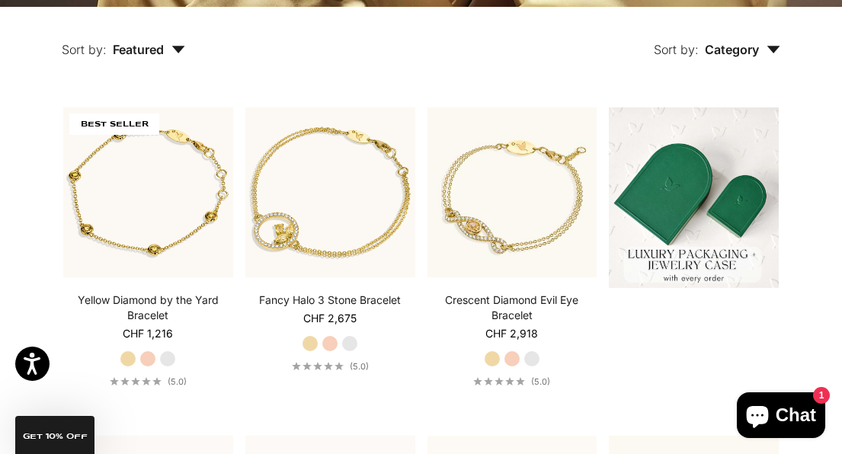
scroll to position [0, 0]
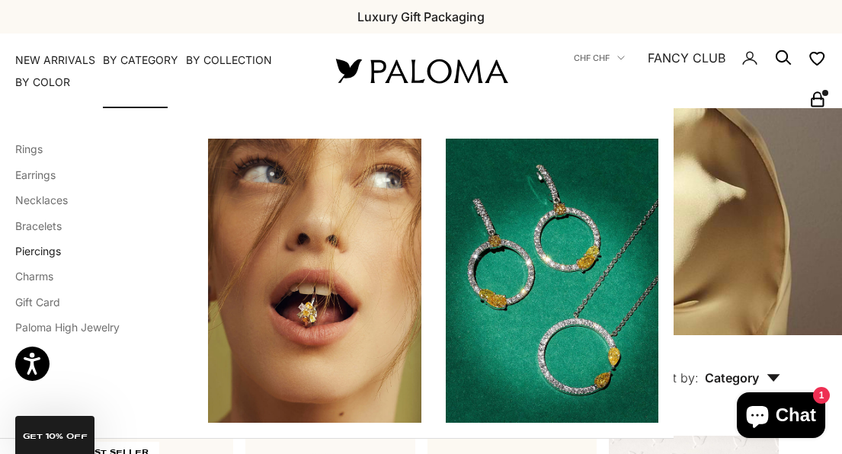
click at [54, 246] on link "Piercings" at bounding box center [38, 250] width 46 height 13
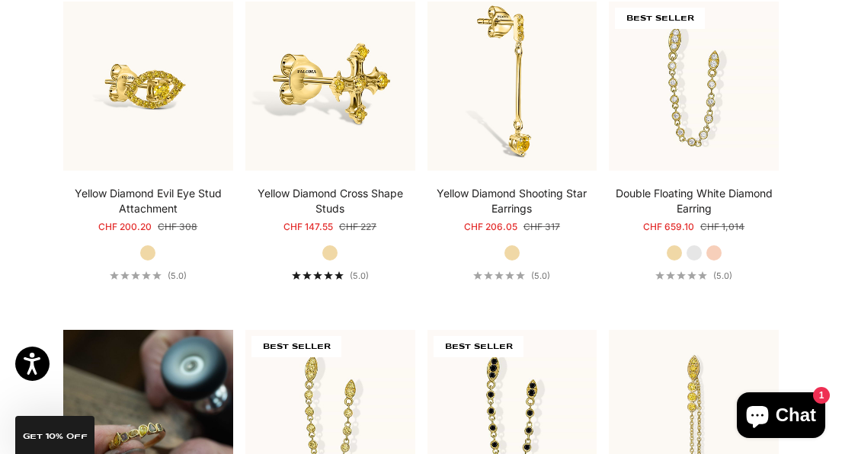
scroll to position [753, 0]
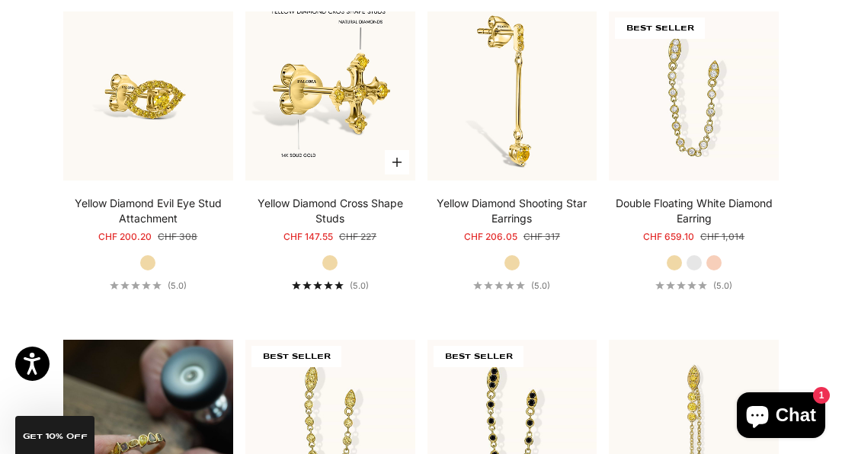
click at [395, 167] on button "Choose options" at bounding box center [397, 162] width 24 height 24
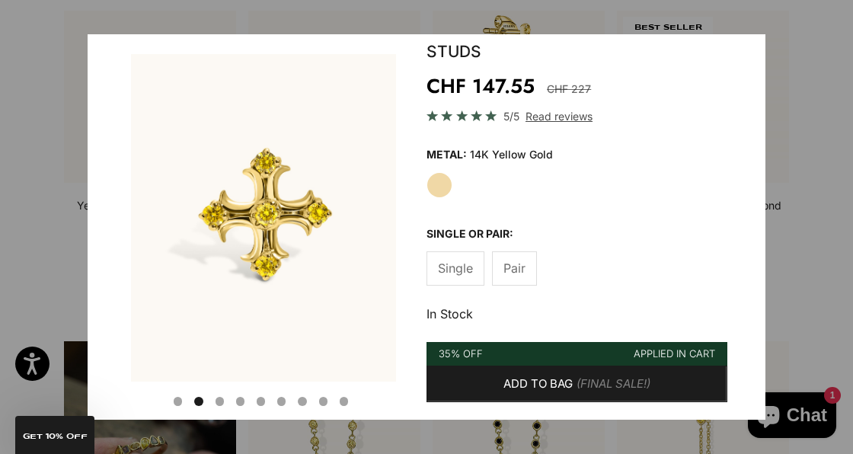
scroll to position [72, 0]
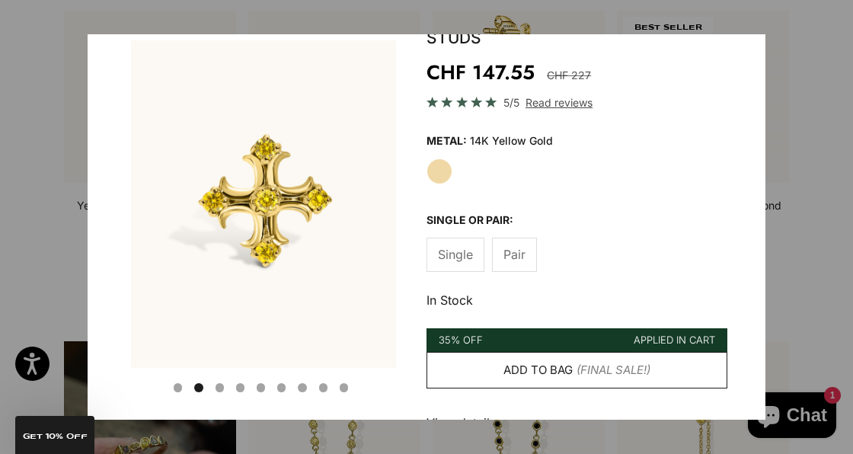
click at [657, 375] on button "Add to bag (Final Sale!)" at bounding box center [577, 370] width 301 height 37
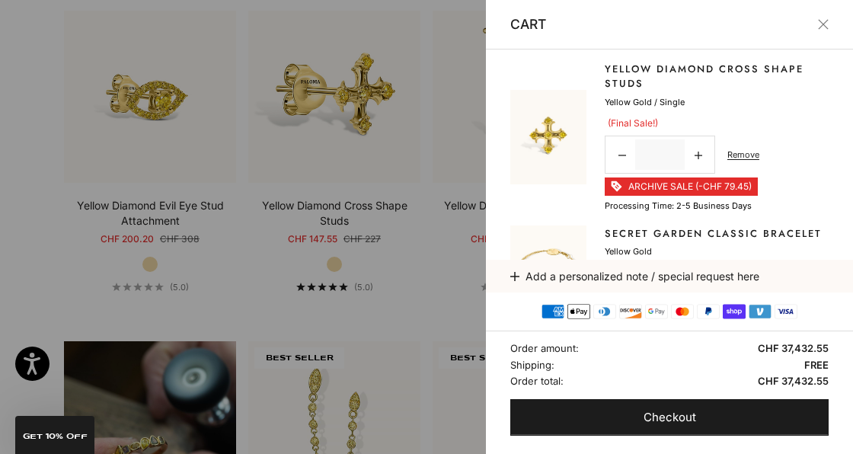
click at [821, 30] on button "Close" at bounding box center [823, 24] width 11 height 11
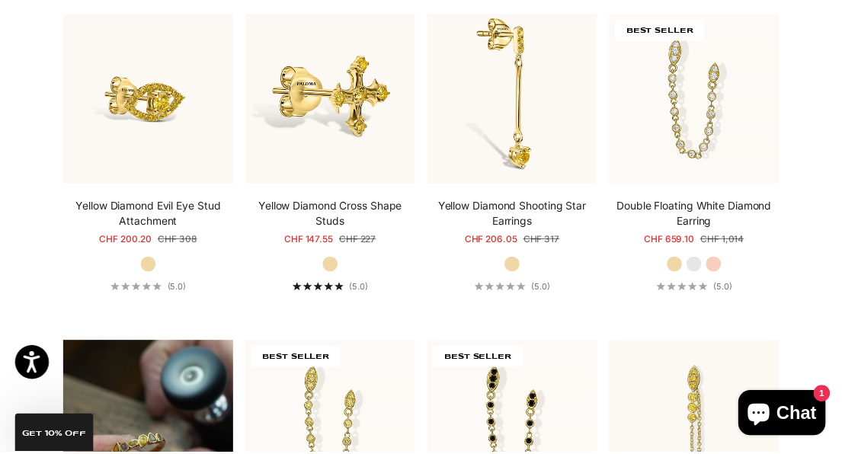
scroll to position [753, 0]
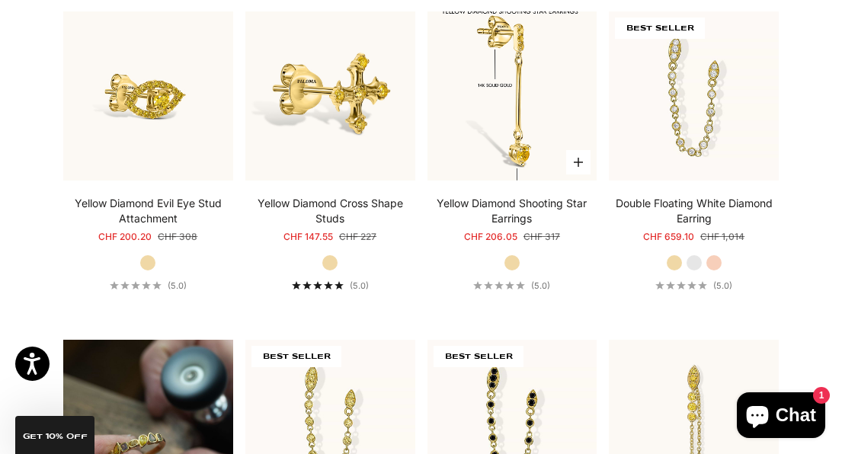
click at [575, 165] on icon "button" at bounding box center [577, 162] width 9 height 9
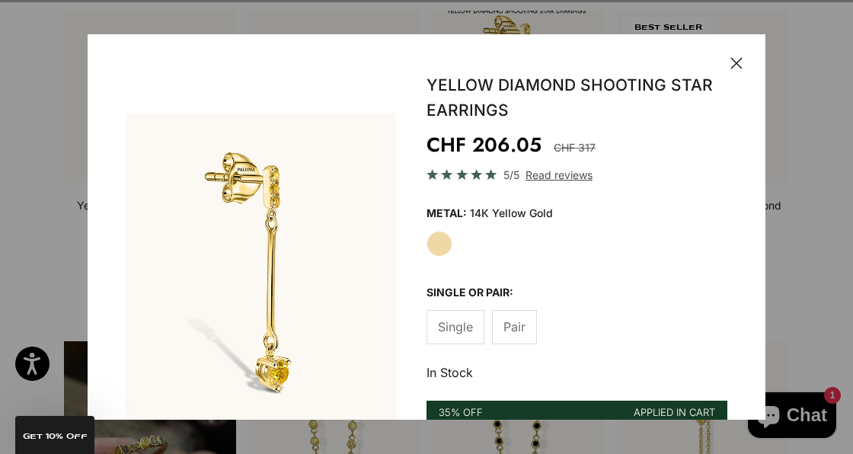
scroll to position [0, 567]
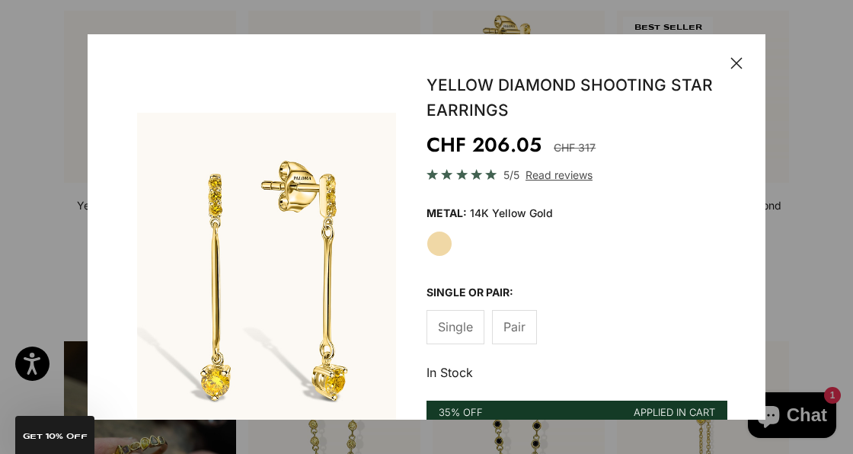
click at [503, 322] on span "Pair" at bounding box center [514, 327] width 22 height 20
click at [468, 324] on span "Single" at bounding box center [455, 327] width 35 height 20
click at [503, 327] on span "Pair" at bounding box center [514, 327] width 22 height 20
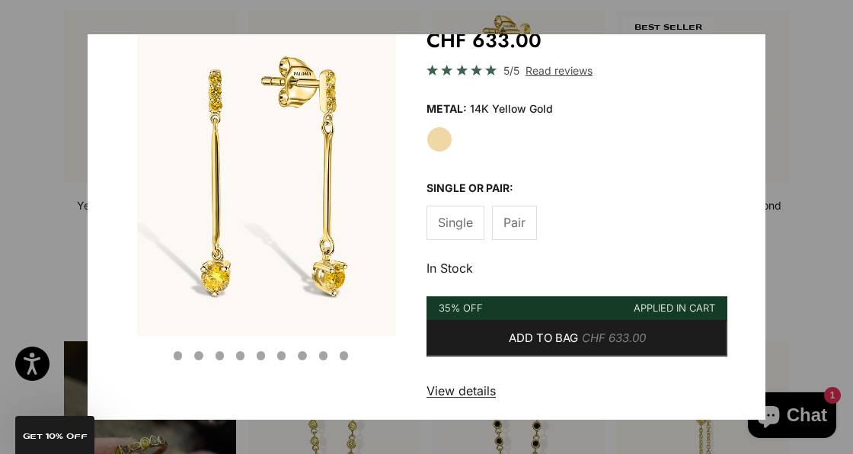
scroll to position [109, 0]
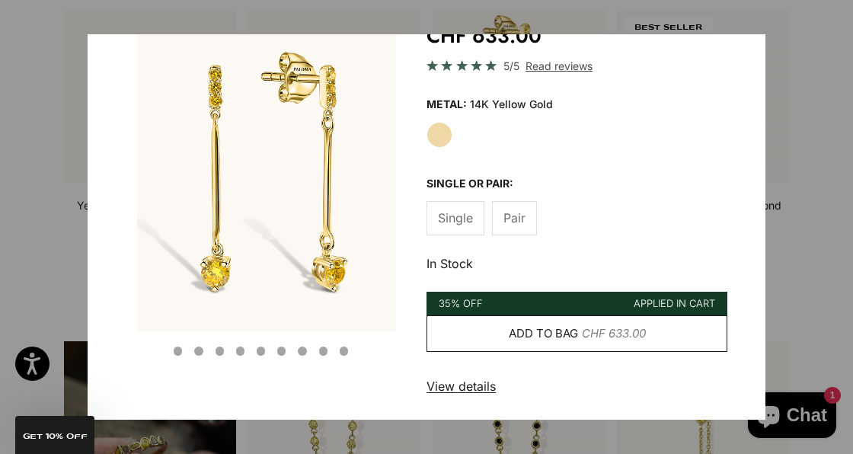
click at [582, 338] on span "CHF 633.00" at bounding box center [614, 333] width 64 height 19
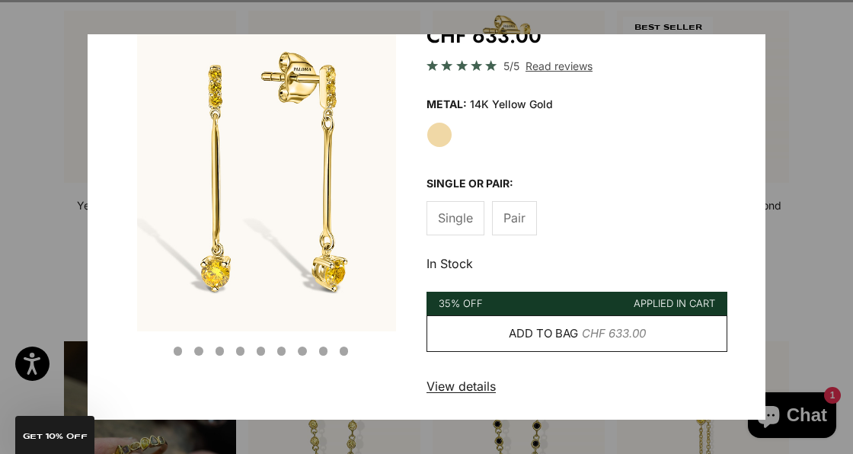
scroll to position [0, 0]
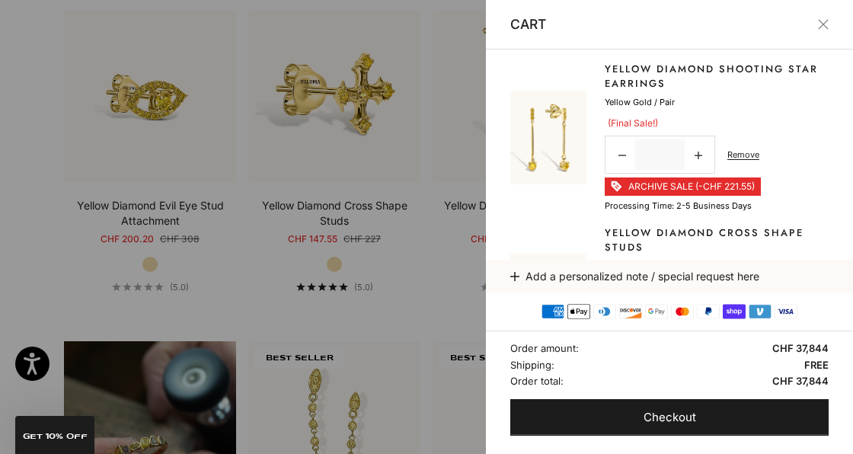
click at [819, 23] on button "Close" at bounding box center [823, 24] width 11 height 11
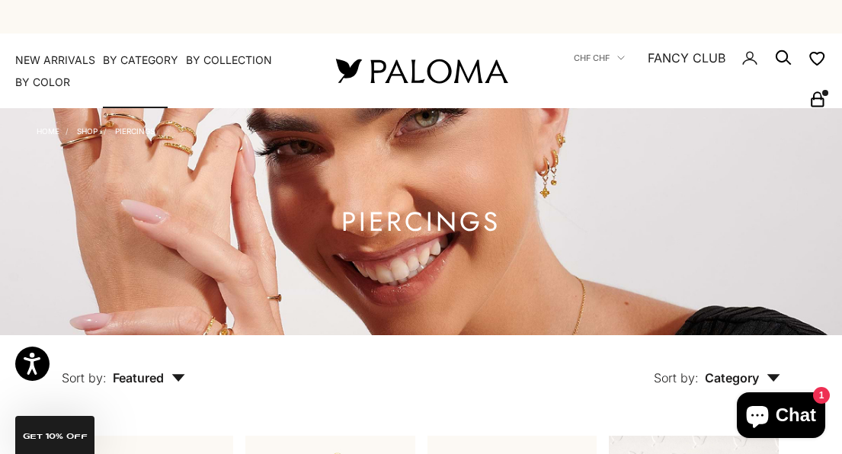
click at [135, 59] on summary "By Category" at bounding box center [140, 60] width 75 height 15
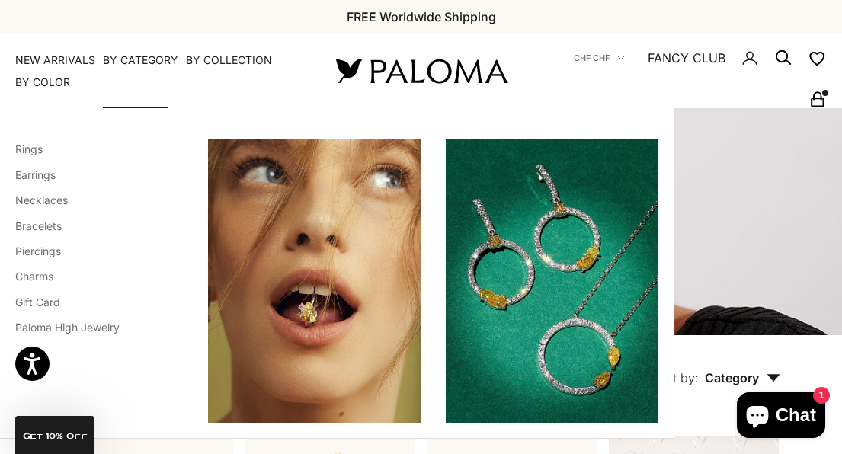
click at [154, 63] on summary "By Category" at bounding box center [140, 60] width 75 height 15
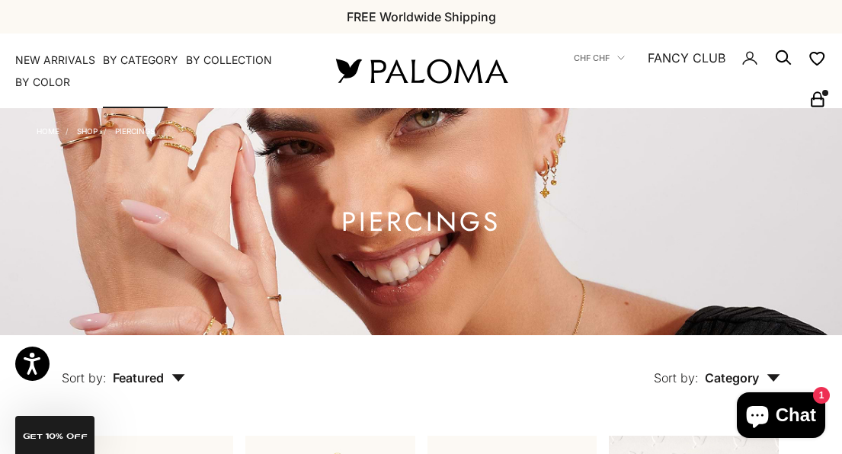
click at [154, 63] on summary "By Category" at bounding box center [140, 60] width 75 height 15
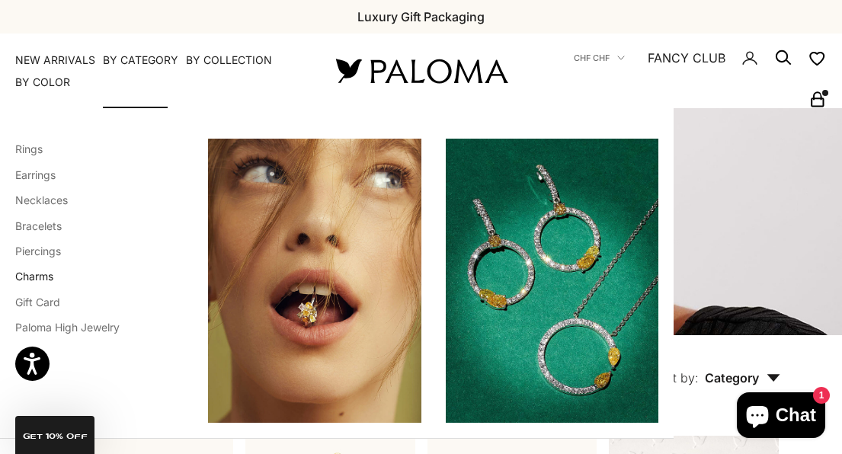
click at [33, 278] on link "Charms" at bounding box center [34, 276] width 38 height 13
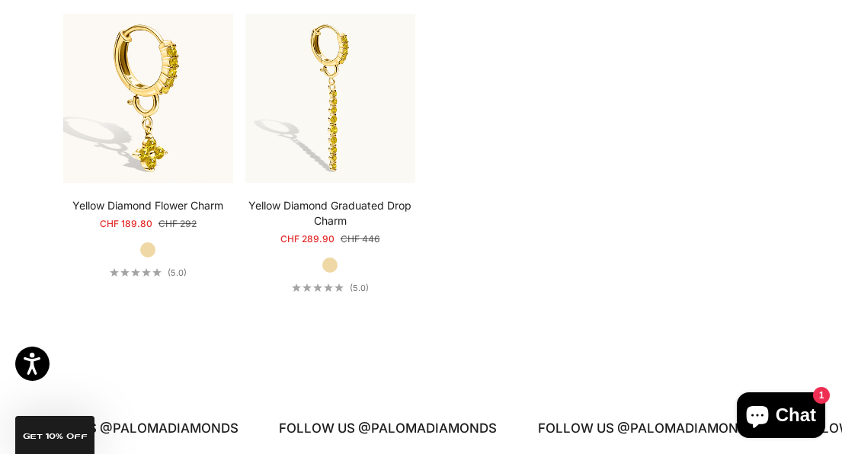
scroll to position [742, 0]
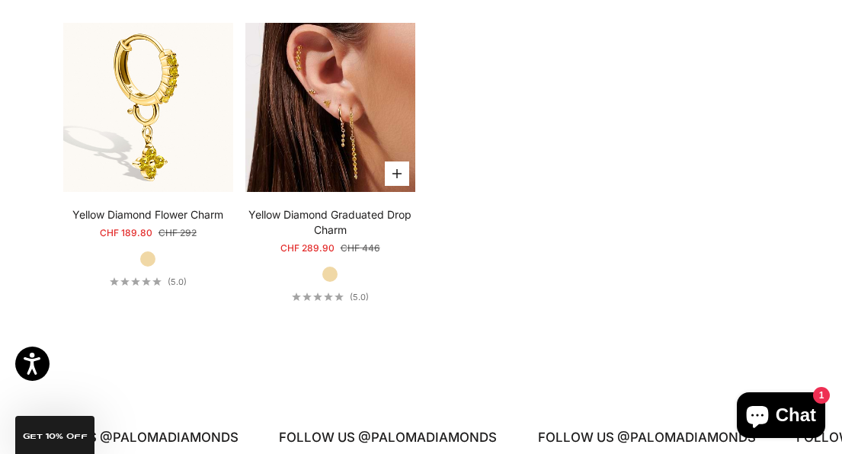
click at [296, 117] on img at bounding box center [330, 108] width 170 height 170
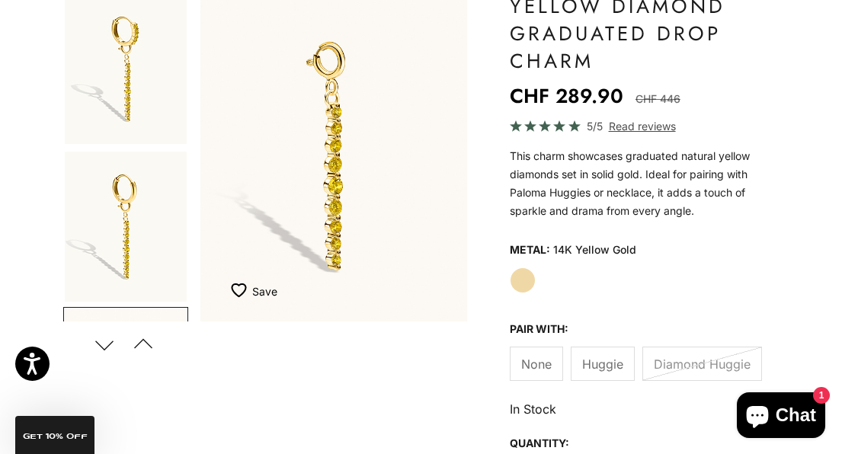
scroll to position [251, 0]
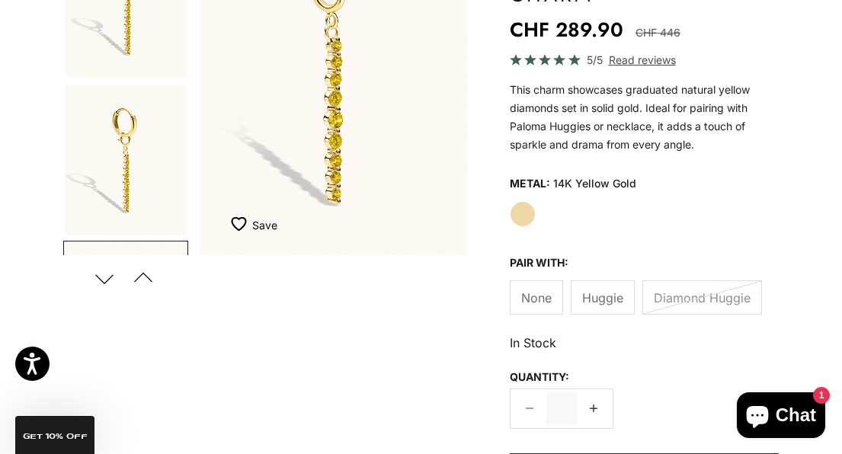
click at [609, 309] on label "Huggie" at bounding box center [602, 297] width 64 height 34
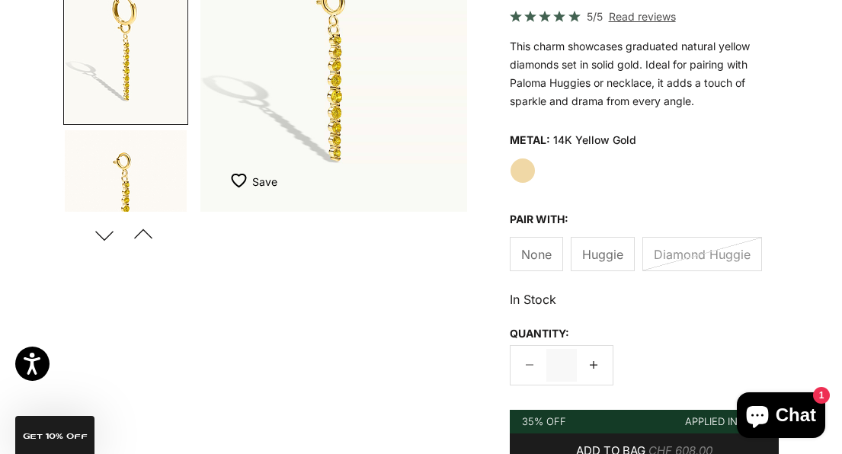
scroll to position [308, 0]
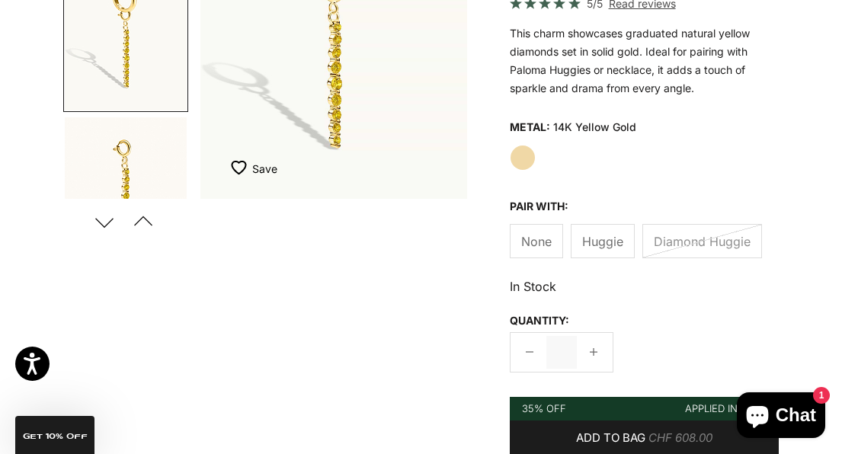
click at [593, 351] on icon at bounding box center [593, 352] width 8 height 8
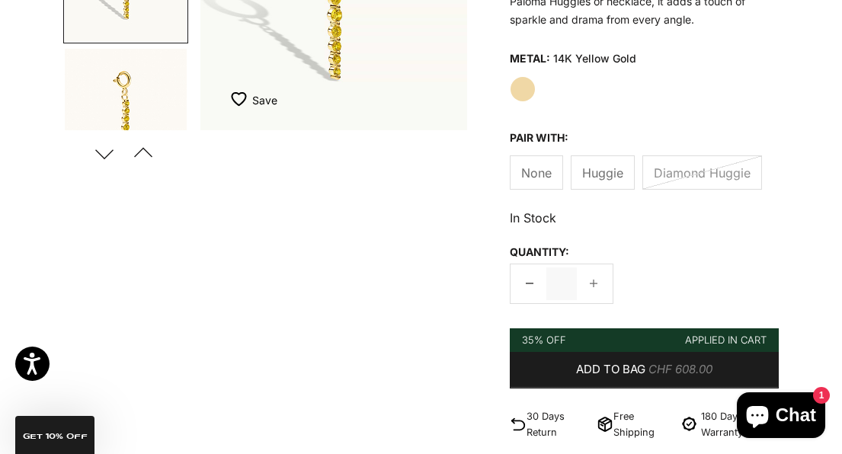
scroll to position [379, 0]
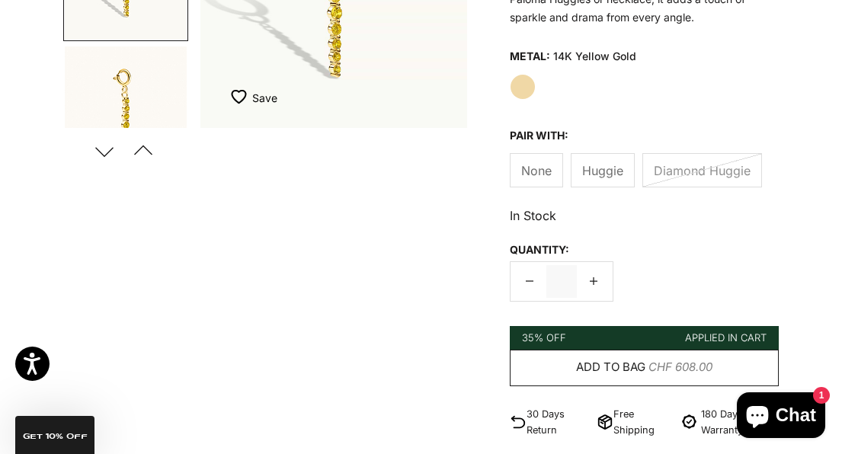
click at [676, 372] on span "CHF 608.00" at bounding box center [680, 367] width 64 height 19
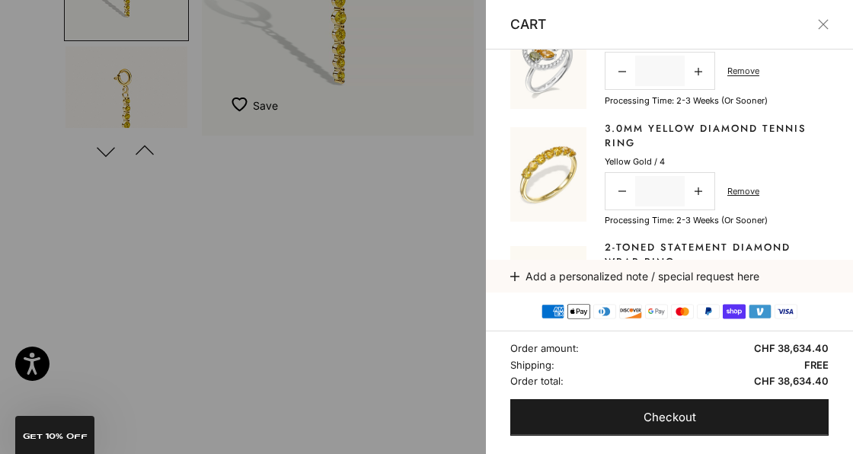
scroll to position [1199, 0]
